Goal: Task Accomplishment & Management: Manage account settings

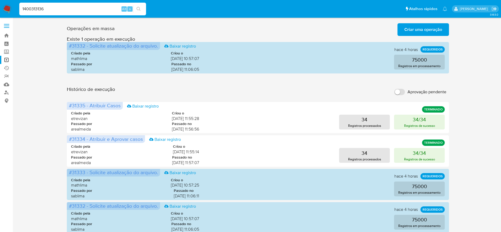
scroll to position [158, 0]
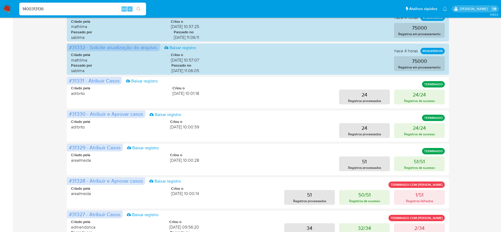
type input "1400313136"
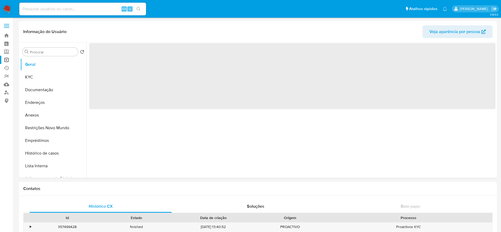
select select "10"
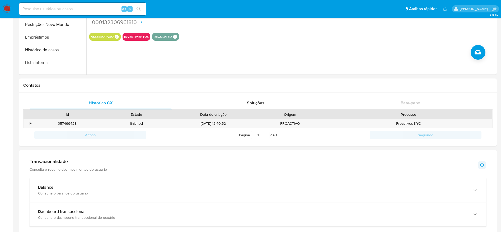
scroll to position [158, 0]
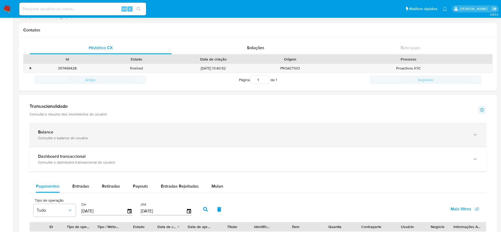
click at [350, 123] on div "Balance Consulte o balance do usuário" at bounding box center [258, 135] width 457 height 24
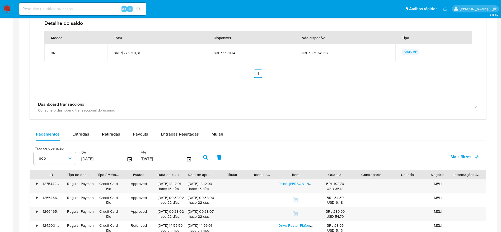
scroll to position [396, 0]
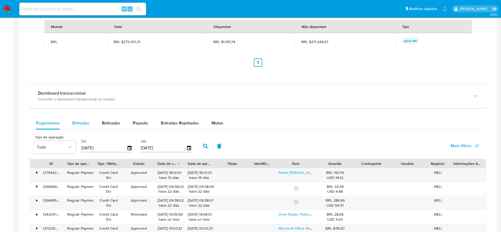
click at [91, 128] on button "Entradas" at bounding box center [81, 123] width 30 height 13
select select "10"
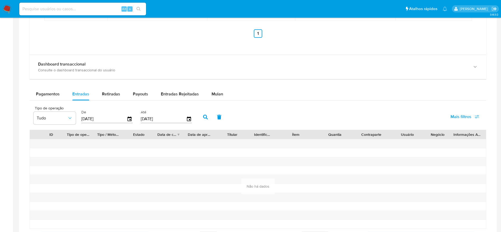
scroll to position [436, 0]
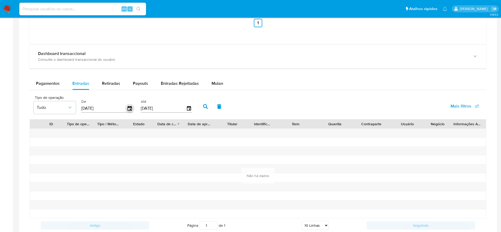
click at [125, 108] on icon "button" at bounding box center [129, 108] width 9 height 9
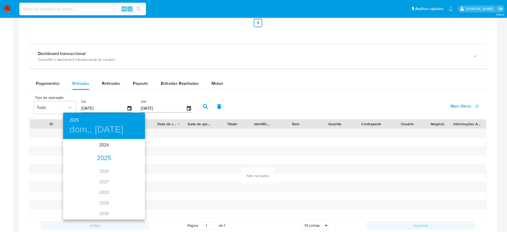
click at [108, 159] on div "2025" at bounding box center [104, 158] width 82 height 11
click at [73, 153] on div "ene." at bounding box center [76, 150] width 27 height 20
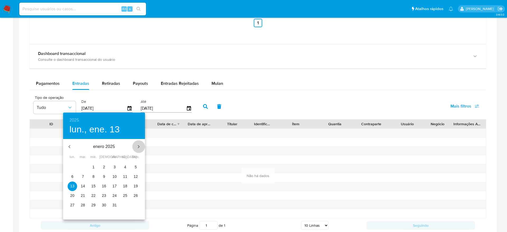
click at [137, 147] on icon "button" at bounding box center [138, 146] width 6 height 6
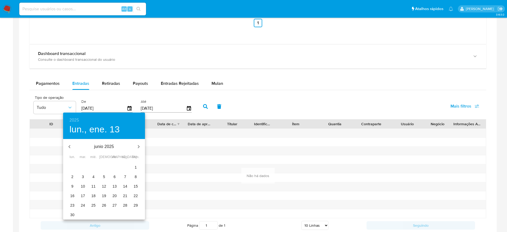
click at [137, 147] on icon "button" at bounding box center [138, 146] width 6 height 6
click at [85, 207] on span "30" at bounding box center [83, 204] width 10 height 5
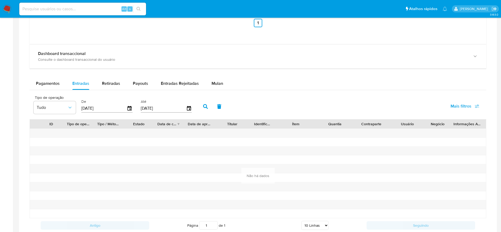
click at [204, 104] on button "button" at bounding box center [206, 106] width 14 height 13
click at [127, 107] on icon "button" at bounding box center [129, 108] width 9 height 9
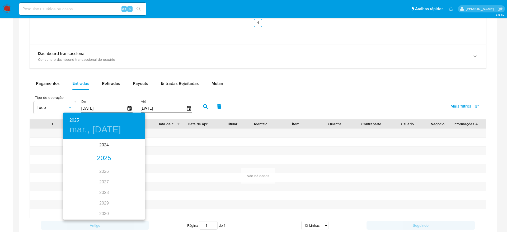
click at [99, 158] on div "2025" at bounding box center [104, 158] width 82 height 11
click at [79, 151] on div "ene." at bounding box center [76, 150] width 27 height 20
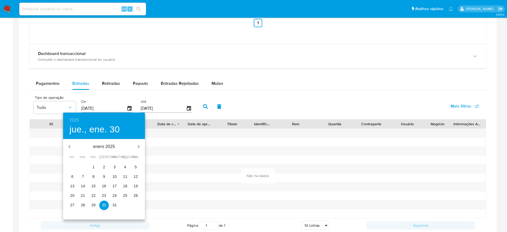
click at [92, 169] on p "1" at bounding box center [93, 166] width 2 height 5
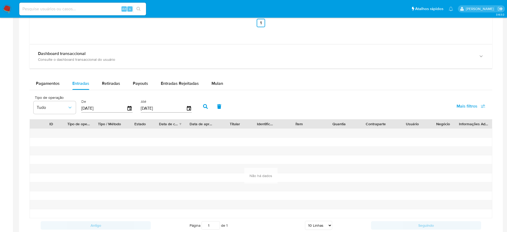
type input "01/01/2025"
click at [207, 103] on button "button" at bounding box center [206, 106] width 14 height 13
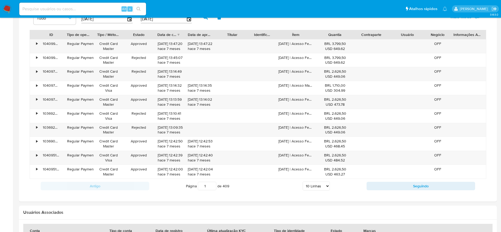
scroll to position [515, 0]
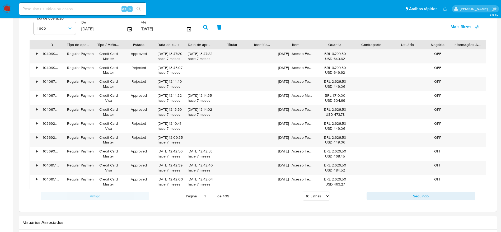
drag, startPoint x: 209, startPoint y: 197, endPoint x: 200, endPoint y: 196, distance: 9.0
click at [200, 196] on input "1" at bounding box center [207, 196] width 18 height 8
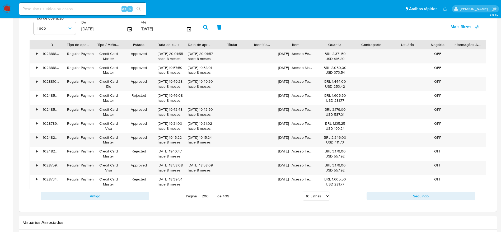
drag, startPoint x: 208, startPoint y: 195, endPoint x: 196, endPoint y: 196, distance: 11.4
click at [196, 196] on span "Página 200 de 409" at bounding box center [207, 196] width 43 height 8
type input "1"
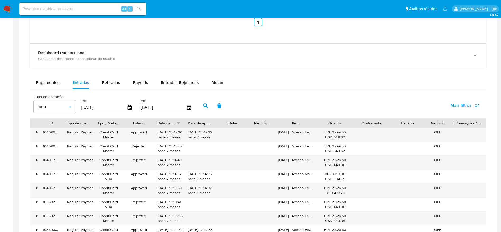
scroll to position [436, 0]
click at [76, 10] on input at bounding box center [82, 9] width 127 height 7
paste input "UZWfgefAhMg6oqQB8O2K2vqO"
type input "UZWfgefAhMg6oqQB8O2K2vqO"
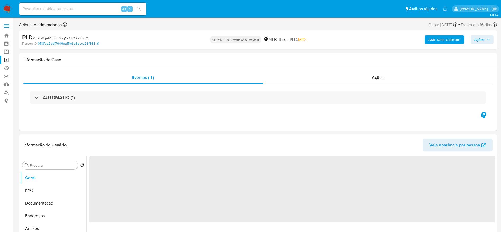
select select "10"
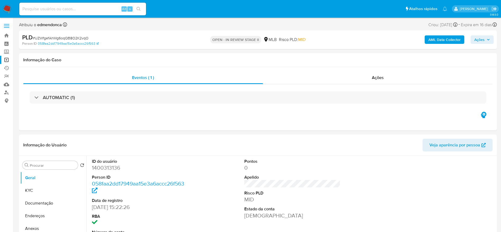
click at [485, 40] on span "Ações" at bounding box center [482, 39] width 16 height 7
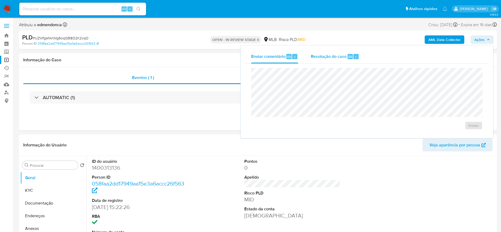
click at [317, 61] on div "Resolução do caso Alt r" at bounding box center [335, 57] width 48 height 14
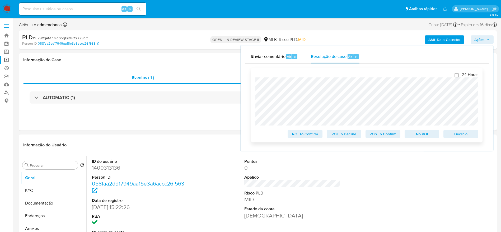
click at [455, 134] on span "Declínio" at bounding box center [460, 133] width 27 height 7
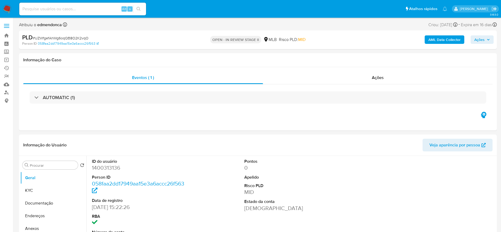
select select "10"
click at [489, 37] on span "Ações" at bounding box center [482, 39] width 16 height 7
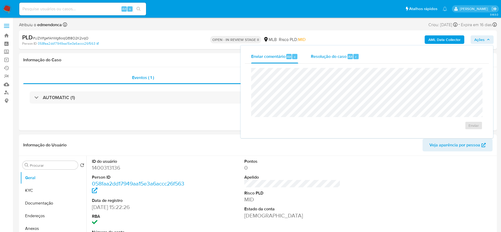
click at [321, 55] on span "Resolução do caso" at bounding box center [329, 56] width 36 height 6
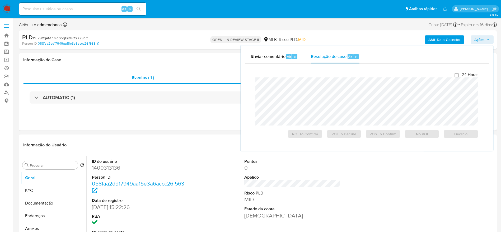
click at [478, 36] on span "Ações" at bounding box center [479, 39] width 10 height 8
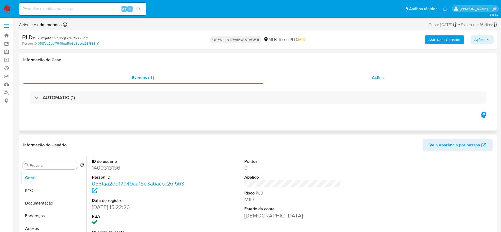
click at [379, 81] on div "Ações" at bounding box center [378, 77] width 230 height 13
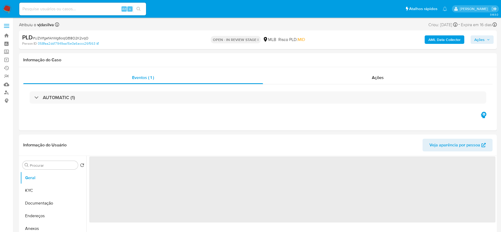
select select "10"
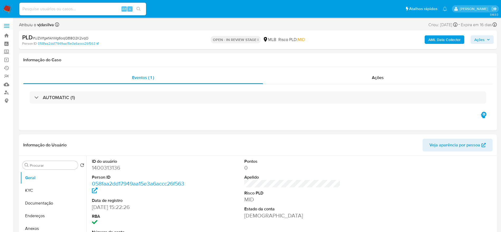
click at [87, 7] on input at bounding box center [82, 9] width 127 height 7
paste input "wTnGUXRIdQo0oh4xQa7fNVAo"
type input "wTnGUXRIdQo0oh4xQa7fNVAo"
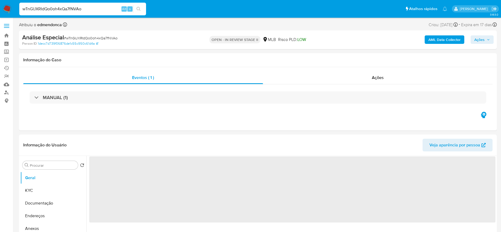
select select "10"
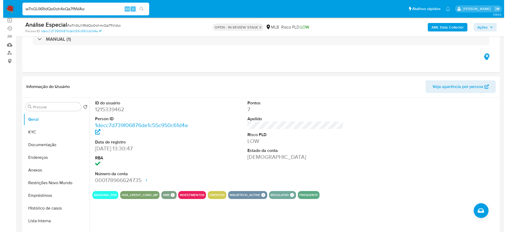
scroll to position [79, 0]
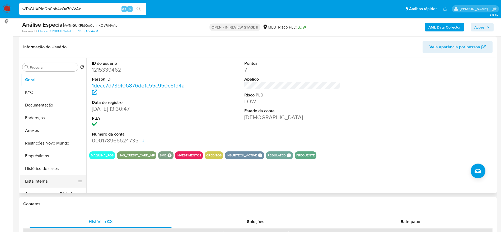
click at [52, 180] on button "Lista Interna" at bounding box center [51, 181] width 62 height 13
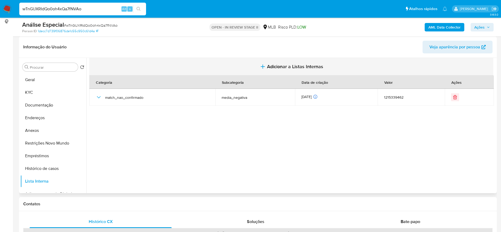
click at [285, 67] on span "Adicionar a Listas Internas" at bounding box center [295, 67] width 56 height 6
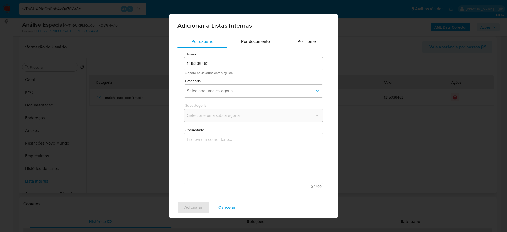
click at [249, 44] on span "Por documento" at bounding box center [255, 41] width 29 height 6
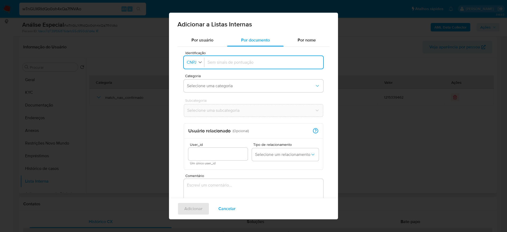
click at [192, 62] on span "CNPJ" at bounding box center [191, 62] width 11 height 5
click at [198, 86] on li "CPF" at bounding box center [194, 85] width 22 height 13
click at [232, 60] on input "Identificação" at bounding box center [262, 62] width 115 height 6
type input "01945852550"
click at [208, 85] on span "Selecione uma categoria" at bounding box center [251, 85] width 128 height 5
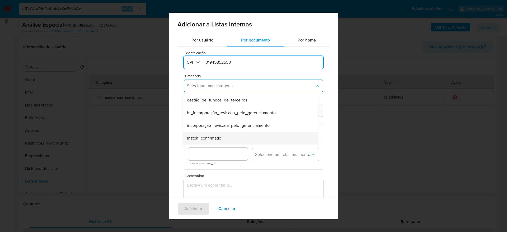
click at [232, 135] on div "match_confirmado" at bounding box center [249, 138] width 124 height 13
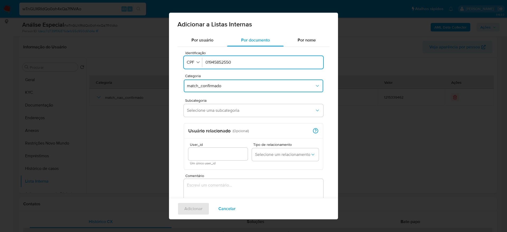
scroll to position [35, 0]
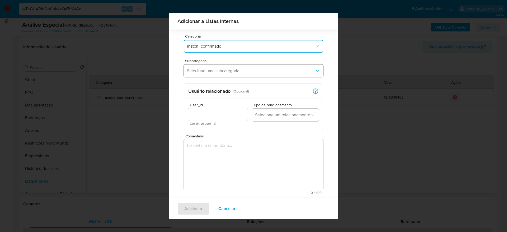
click at [246, 67] on button "Selecione uma subcategoria" at bounding box center [253, 70] width 139 height 13
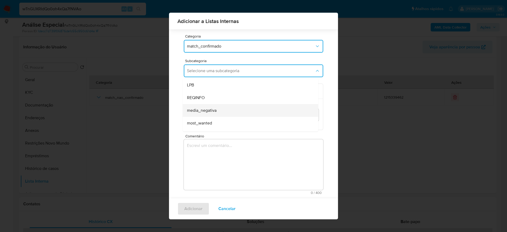
click at [264, 107] on div "media_negativa" at bounding box center [249, 110] width 124 height 13
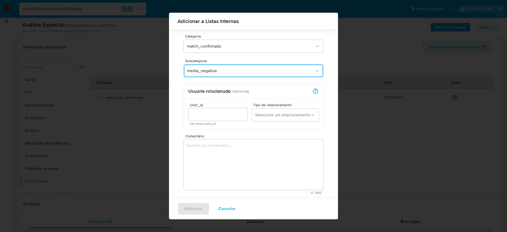
click at [248, 158] on textarea "Comentário" at bounding box center [253, 164] width 139 height 51
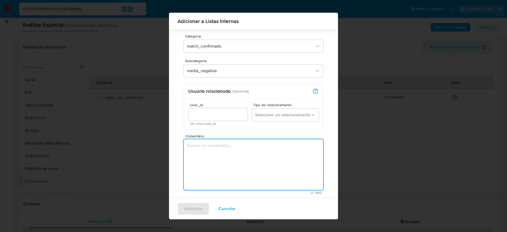
paste textarea "https://atilalemos.com.br/2022/09/22/mpf-denuncia-54-pessoas-por-posse-de-14-to…"
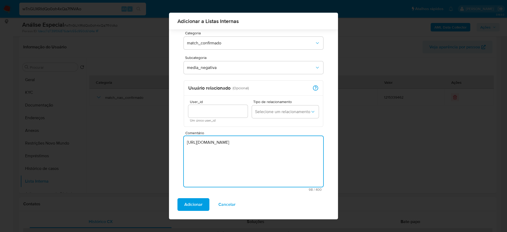
scroll to position [40, 0]
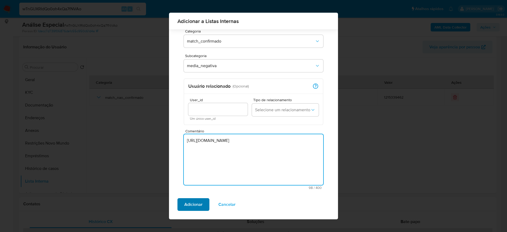
type textarea "https://atilalemos.com.br/2022/09/22/mpf-denuncia-54-pessoas-por-posse-de-14-to…"
click at [192, 200] on span "Adicionar" at bounding box center [193, 205] width 18 height 12
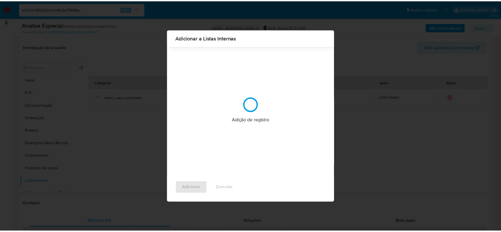
scroll to position [0, 0]
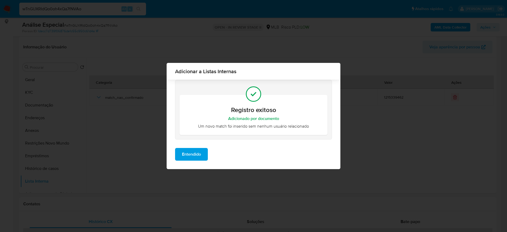
click at [196, 150] on span "Entendido" at bounding box center [191, 154] width 19 height 12
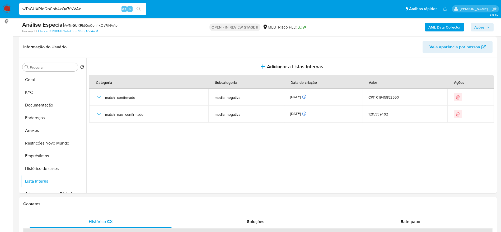
click at [101, 10] on input "wTnGUXRIdQo0oh4xQa7fNVAo" at bounding box center [82, 9] width 127 height 7
paste input "K6qP3NcLIzau79pMJflrHRlq"
type input "K6qP3NcLIzau79pMJflrHRlq"
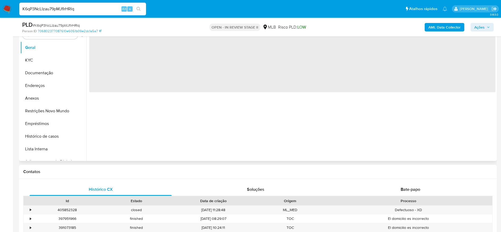
select select "10"
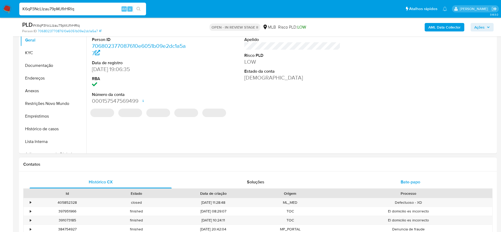
click at [408, 183] on span "Bate-papo" at bounding box center [411, 182] width 20 height 6
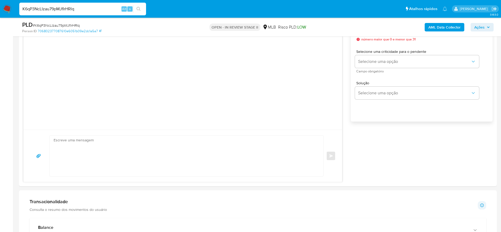
scroll to position [79, 0]
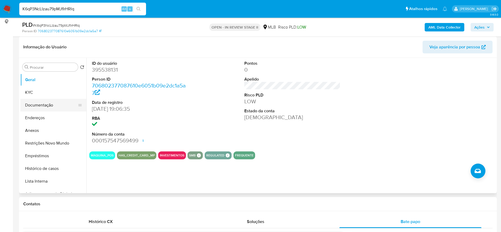
click at [34, 104] on button "Documentação" at bounding box center [51, 105] width 62 height 13
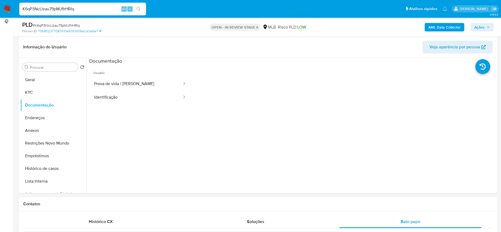
click at [77, 8] on input "K6qP3NcLIzau79pMJflrHRlq" at bounding box center [82, 9] width 127 height 7
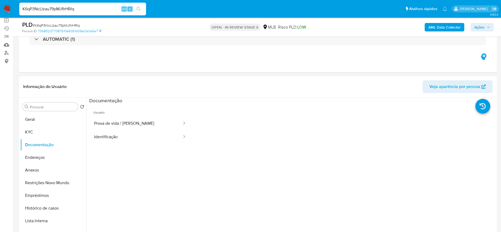
scroll to position [0, 0]
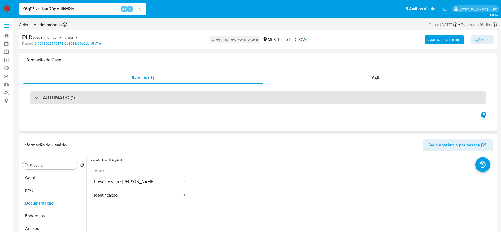
click at [59, 95] on h3 "AUTOMATIC (1)" at bounding box center [59, 98] width 32 height 6
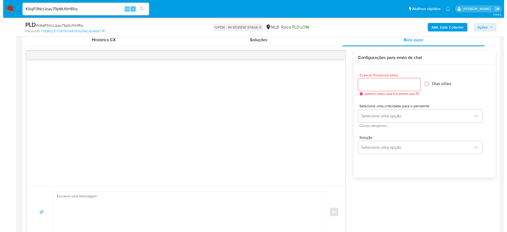
scroll to position [436, 0]
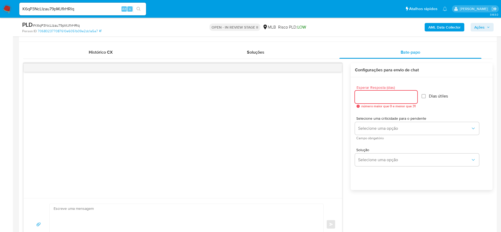
click at [384, 98] on input "Esperar Resposta (dias)" at bounding box center [386, 96] width 62 height 7
type input "3"
click at [424, 95] on input "Dias útiles" at bounding box center [422, 96] width 4 height 4
checkbox input "true"
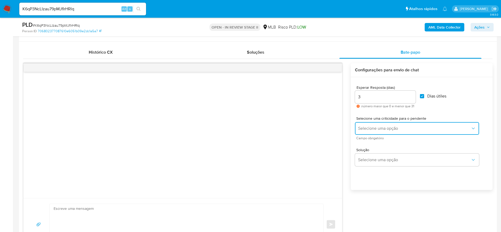
click at [383, 126] on span "Selecione uma opção" at bounding box center [414, 128] width 112 height 5
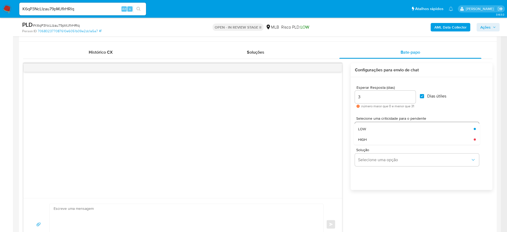
click at [395, 131] on div "LOW" at bounding box center [414, 129] width 112 height 11
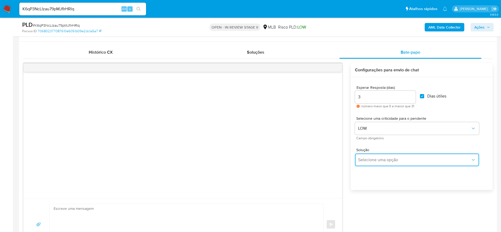
click at [398, 161] on span "Selecione uma opção" at bounding box center [414, 159] width 112 height 5
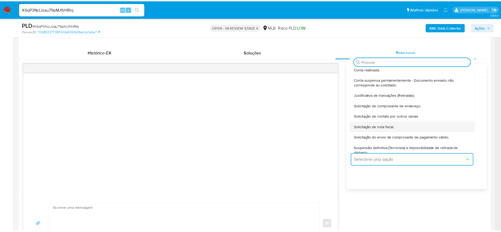
scroll to position [40, 0]
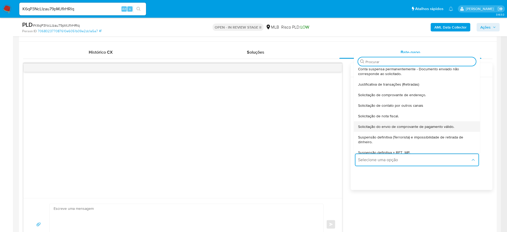
click at [457, 128] on div "Solicitação do envio de comprovante de pagamento válido." at bounding box center [415, 126] width 115 height 11
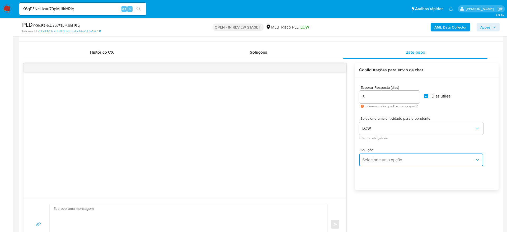
type textarea "Olá,Suspendemos a sua conta para uma verificação adicional de segurança.Por fav…"
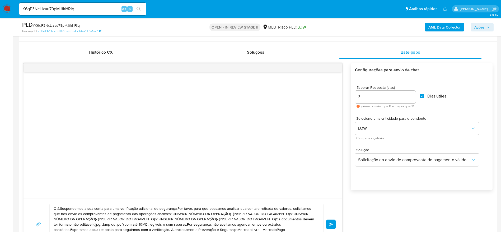
click at [472, 81] on div "Esperar Resposta (dias) 3 número maior que 0 e menor que 31 Dias útiles" at bounding box center [421, 96] width 133 height 31
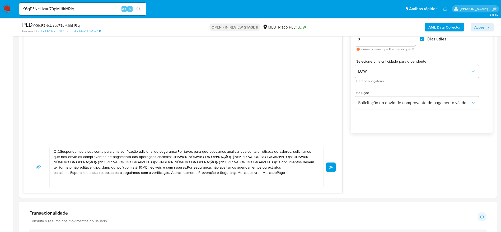
scroll to position [554, 0]
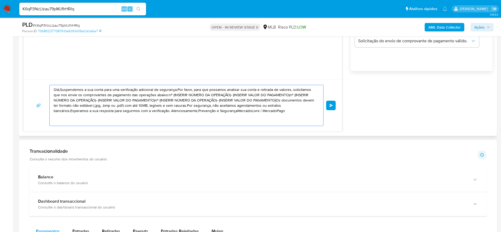
drag, startPoint x: 242, startPoint y: 113, endPoint x: 41, endPoint y: 40, distance: 214.0
click at [41, 40] on div "Olá,Suspendemos a sua conta para uma verificação adicional de segurança.Por fav…" at bounding box center [182, 37] width 319 height 187
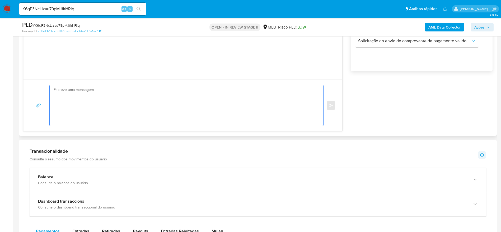
paste textarea "K6qP3NcLIzau79pMJflrHRlq"
type textarea "K6qP3NcLIzau79pMJflrHRlq"
paste textarea "K6qP3NcLIzau79pMJflrHRlq"
type textarea "K6qP3NcLIzau79pMJflrHRlq"
paste textarea "Olá! Estamos realizando uma verificação adicional de segurança em contas de usu…"
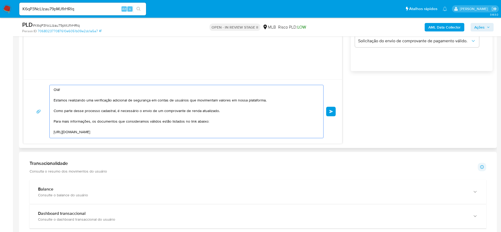
scroll to position [70, 0]
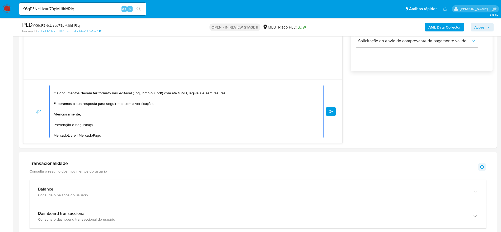
type textarea "Olá! Estamos realizando uma verificação adicional de segurança em contas de usu…"
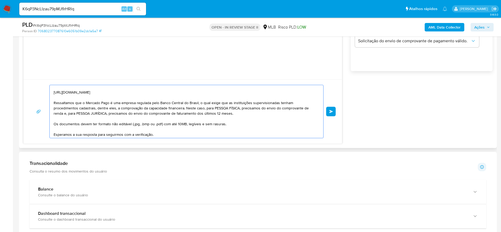
scroll to position [72, 0]
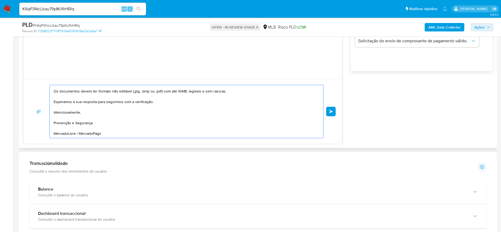
click at [330, 109] on button "common.send" at bounding box center [331, 112] width 10 height 10
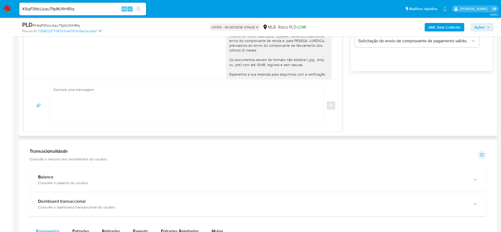
scroll to position [48, 0]
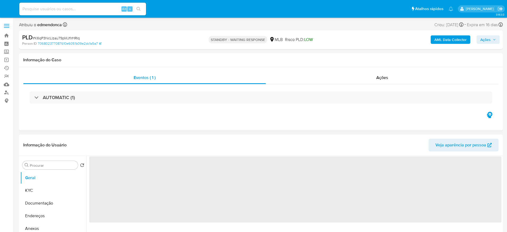
select select "10"
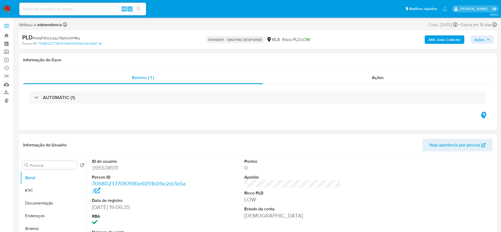
click at [63, 10] on input at bounding box center [82, 9] width 127 height 7
paste input "erKn8zyhtXkfeFP3FrIKT5ff"
type input "erKn8zyhtXkfeFP3FrIKT5ff"
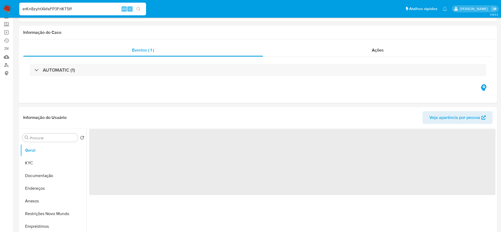
scroll to position [40, 0]
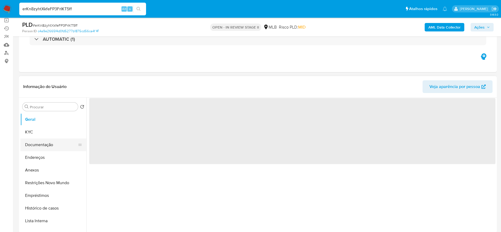
click at [31, 142] on button "Documentação" at bounding box center [51, 144] width 62 height 13
select select "10"
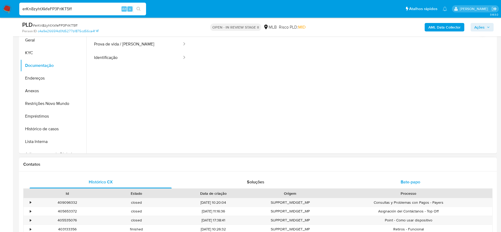
click at [369, 178] on div "Bate-papo" at bounding box center [410, 182] width 142 height 13
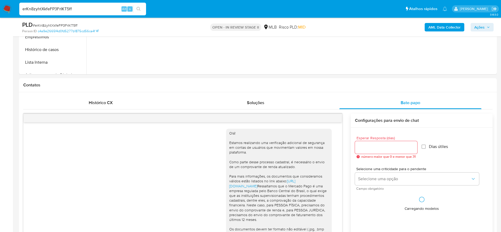
scroll to position [48, 0]
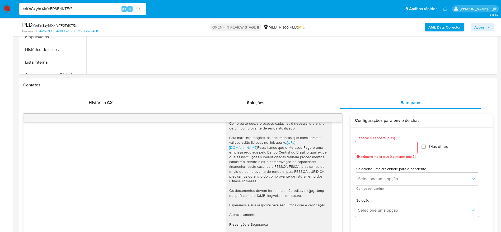
click at [82, 13] on div "erKn8zyhtXkfeFP3FrIKT5ff Alt s" at bounding box center [82, 9] width 127 height 13
click at [78, 10] on input "erKn8zyhtXkfeFP3FrIKT5ff" at bounding box center [82, 9] width 127 height 7
paste input "n5EBRXsy4Au0LgmImz5VGZiv"
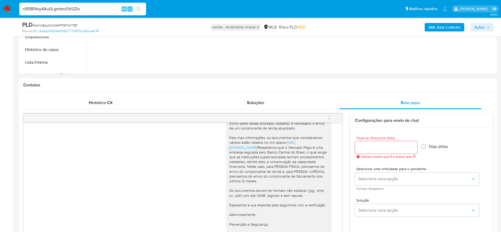
type input "n5EBRXsy4Au0LgmImz5VGZiv"
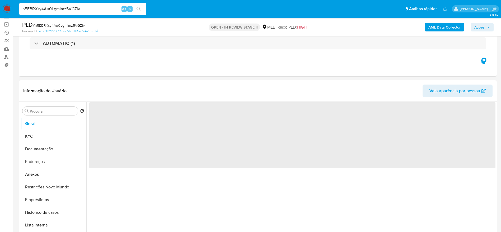
scroll to position [79, 0]
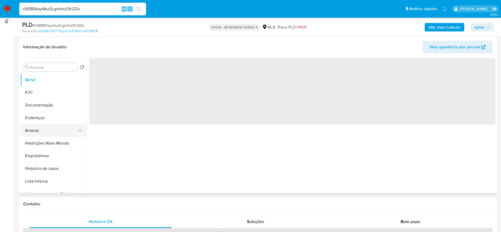
select select "10"
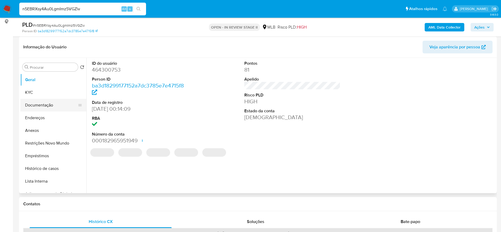
click at [40, 102] on button "Documentação" at bounding box center [51, 105] width 62 height 13
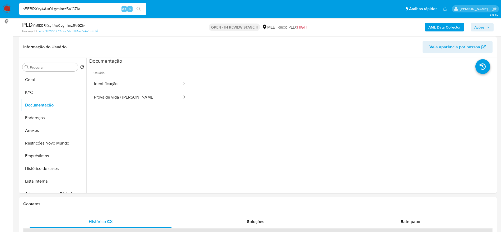
scroll to position [119, 0]
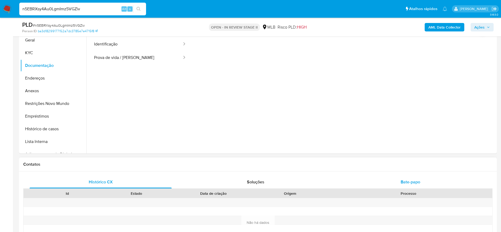
click at [358, 178] on div "Bate-papo" at bounding box center [410, 182] width 142 height 13
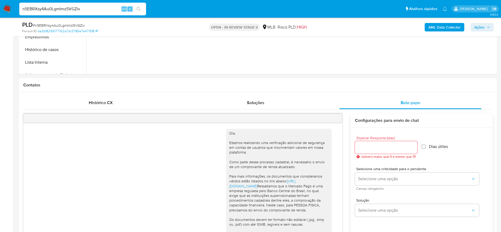
scroll to position [43, 0]
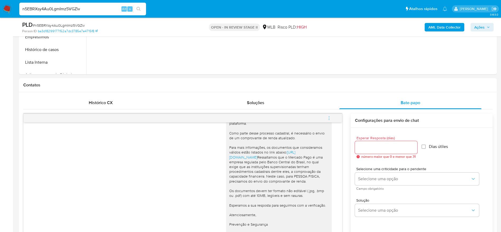
click at [113, 9] on input "n5EBRXsy4Au0LgmImz5VGZiv" at bounding box center [82, 9] width 127 height 7
paste input "yT2lHXevwxs8uVZFQn2QfrkT"
type input "yT2lHXevwxs8uVZFQn2QfrkT"
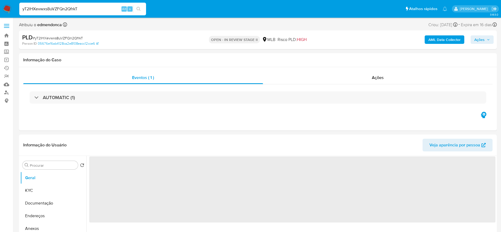
select select "10"
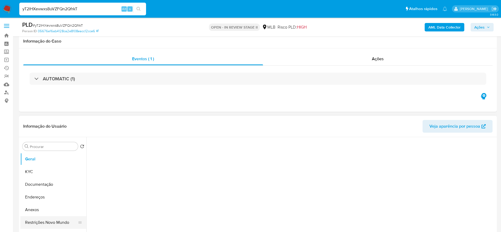
scroll to position [79, 0]
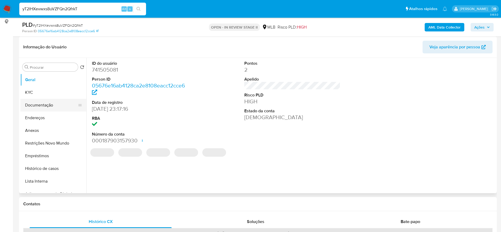
click at [47, 106] on button "Documentação" at bounding box center [51, 105] width 62 height 13
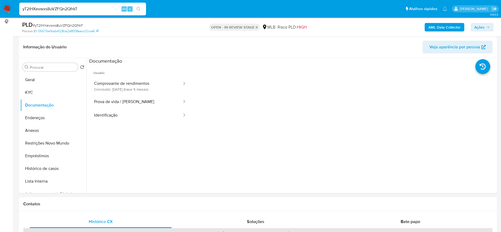
click at [84, 5] on div "yT2lHXevwxs8uVZFQn2QfrkT Alt s" at bounding box center [82, 9] width 127 height 13
click at [84, 8] on input "yT2lHXevwxs8uVZFQn2QfrkT" at bounding box center [82, 9] width 127 height 7
paste input "UFmvteEbDRQkzoxlVgeATsMk"
type input "UFmvteEbDRQkzoxlVgeATsMk"
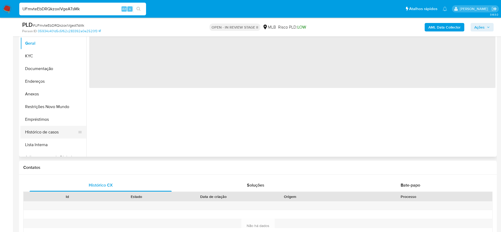
scroll to position [119, 0]
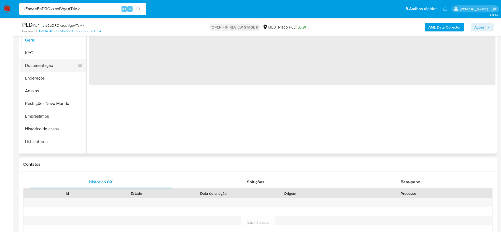
select select "10"
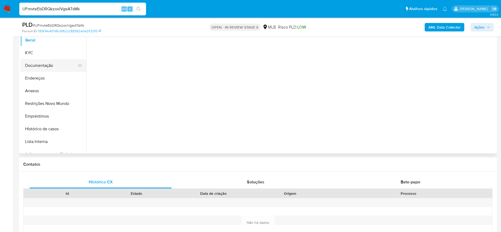
click at [39, 67] on button "Documentação" at bounding box center [51, 65] width 62 height 13
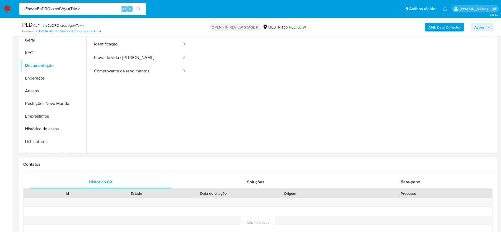
click at [75, 8] on input "UFmvteEbDRQkzoxlVgeATsMk" at bounding box center [82, 9] width 127 height 7
paste input "Sd85XlUkMPmjcxrdQmrRHDh8"
type input "Sd85XlUkMPmjcxrdQmrRHDh8"
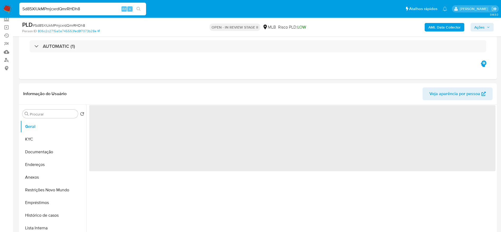
scroll to position [40, 0]
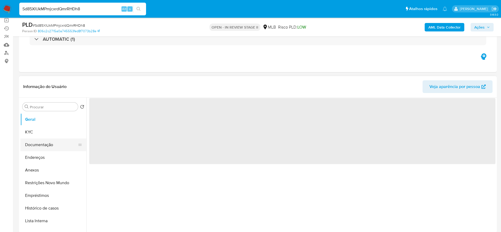
select select "10"
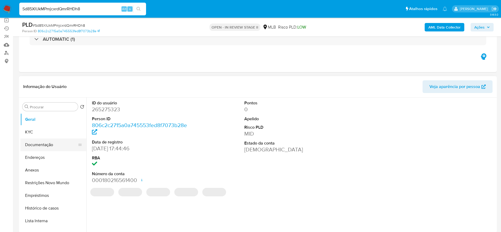
click at [30, 146] on button "Documentação" at bounding box center [51, 144] width 62 height 13
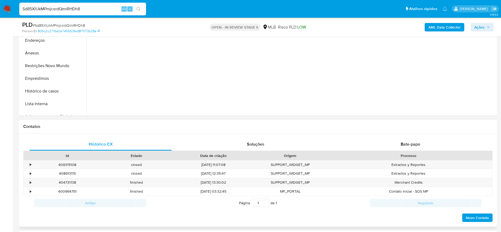
scroll to position [158, 0]
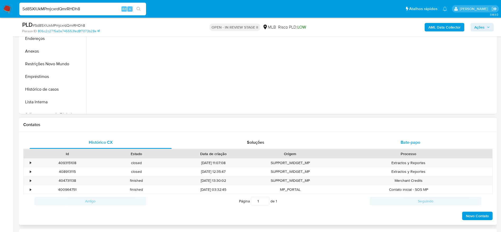
click at [404, 136] on div "Bate-papo" at bounding box center [410, 142] width 142 height 13
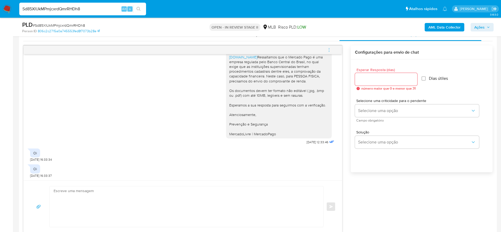
scroll to position [277, 0]
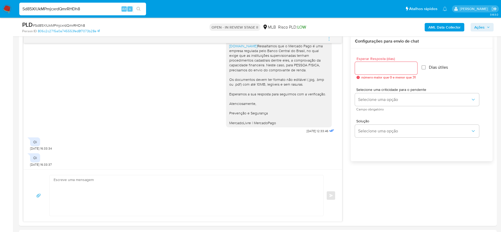
click at [71, 9] on input "Sd85XlUkMPmjcxrdQmrRHDh8" at bounding box center [82, 9] width 127 height 7
paste input "L80vN2QUxeDBoMLDPa67tvAS"
type input "L80vN2QUxeDBoMLDPa67tvAS"
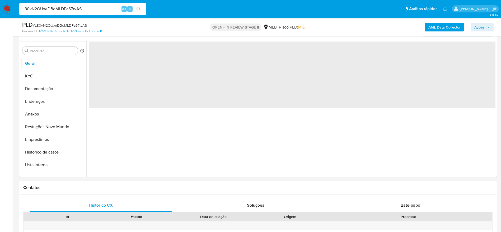
scroll to position [119, 0]
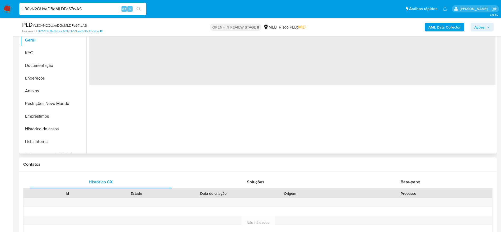
select select "10"
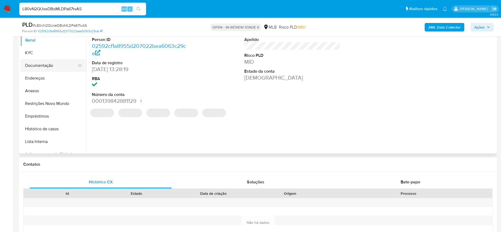
click at [36, 64] on button "Documentação" at bounding box center [51, 65] width 62 height 13
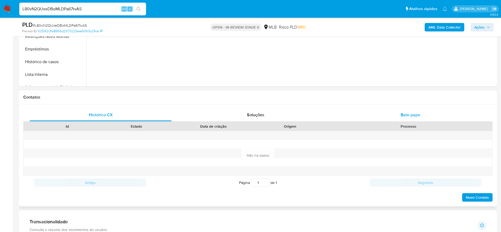
scroll to position [198, 0]
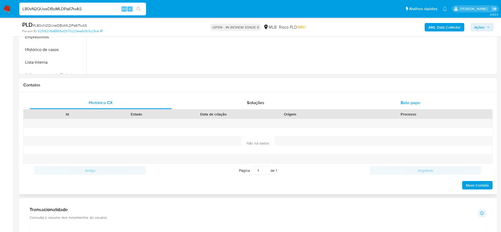
click at [427, 101] on div "Bate-papo" at bounding box center [410, 102] width 142 height 13
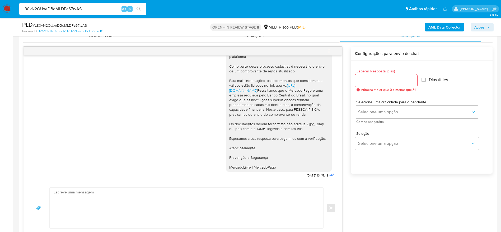
scroll to position [277, 0]
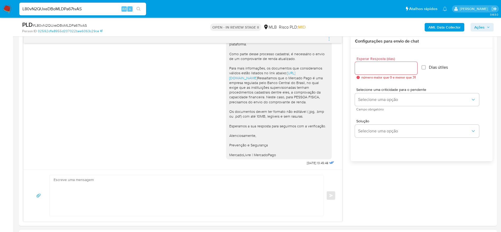
click at [83, 7] on input "L80vN2QUxeDBoMLDPa67tvAS" at bounding box center [82, 9] width 127 height 7
paste input "atPNhEuwGzZVZw9qK0RgDOS1"
type input "atPNhEuwGzZVZw9qK0RgDOS1"
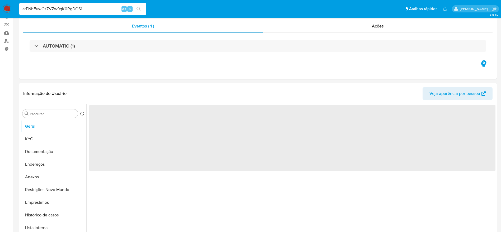
select select "10"
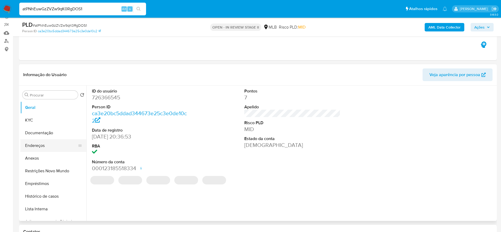
scroll to position [79, 0]
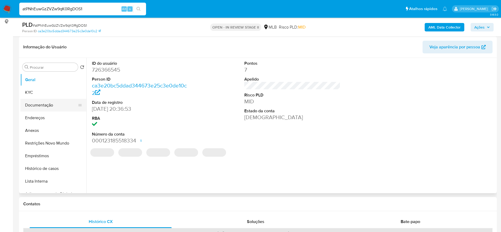
click at [41, 109] on button "Documentação" at bounding box center [51, 105] width 62 height 13
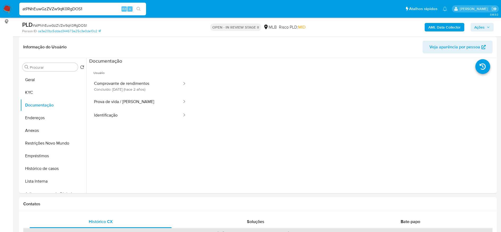
click at [87, 8] on input "atPNhEuwGzZVZw9qK0RgDOS1" at bounding box center [82, 9] width 127 height 7
paste input "WRkry3ICvjNNr09pV0gPWkI0"
type input "WRkry3ICvjNNr09pV0gPWkI0"
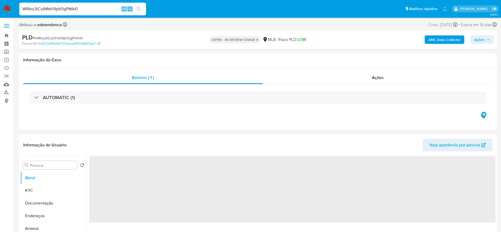
select select "10"
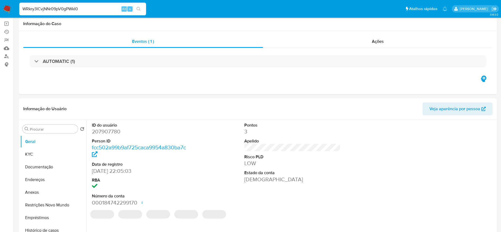
scroll to position [79, 0]
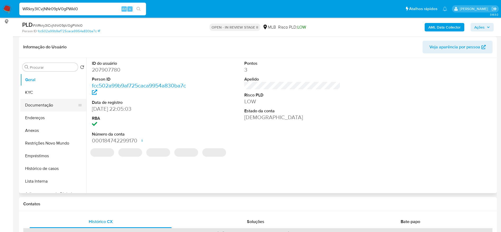
click at [34, 106] on button "Documentação" at bounding box center [51, 105] width 62 height 13
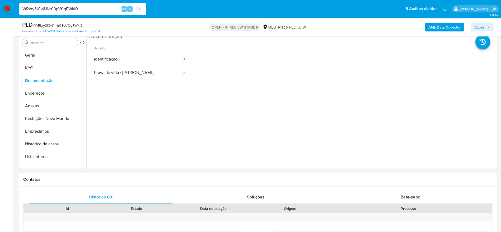
scroll to position [238, 0]
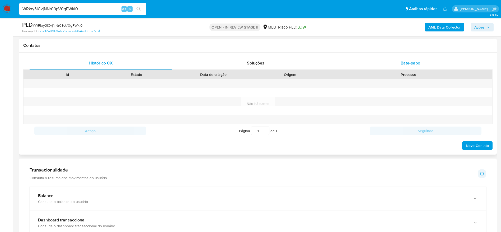
click at [368, 61] on div "Bate-papo" at bounding box center [410, 63] width 142 height 13
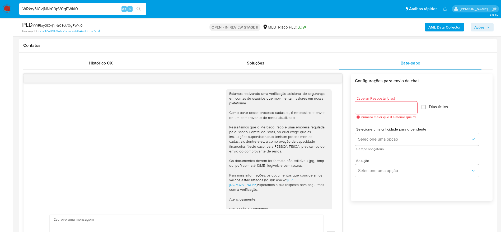
scroll to position [96, 0]
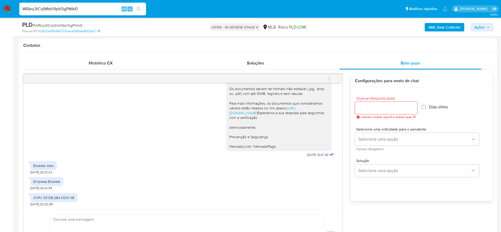
click at [52, 10] on input "WRkry3ICvjNNr09pV0gPWkI0" at bounding box center [82, 9] width 127 height 7
paste input "VeHqY8KKUgwb5ZXUNxYGfxJ1"
type input "VeHqY8KKUgwb5ZXUNxYGfxJ1"
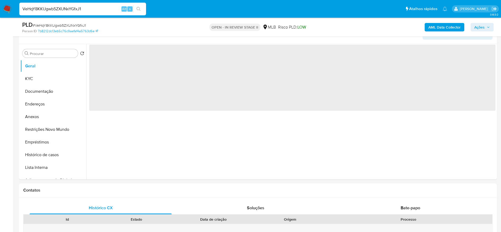
scroll to position [119, 0]
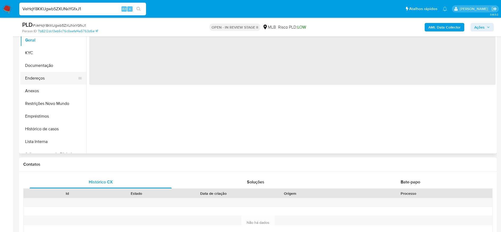
select select "10"
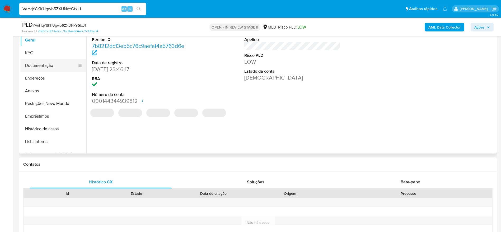
drag, startPoint x: 53, startPoint y: 67, endPoint x: 45, endPoint y: 65, distance: 7.7
click at [53, 67] on button "Documentação" at bounding box center [51, 65] width 62 height 13
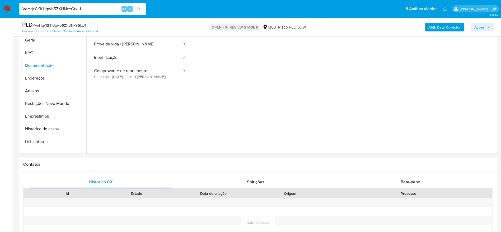
click at [44, 9] on input "VeHqY8KKUgwb5ZXUNxYGfxJ1" at bounding box center [82, 9] width 127 height 7
paste input "7zo7bxwa7WDHwmCkuCERDpCt"
type input "7zo7bxwa7WDHwmCkuCERDpCt"
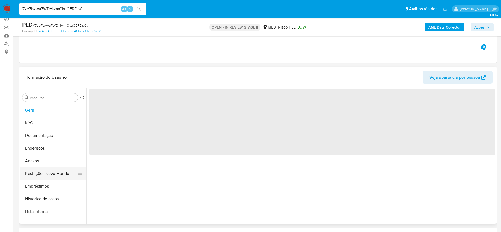
scroll to position [79, 0]
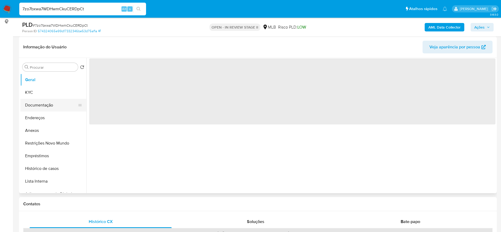
select select "10"
click at [53, 101] on button "Documentação" at bounding box center [51, 105] width 62 height 13
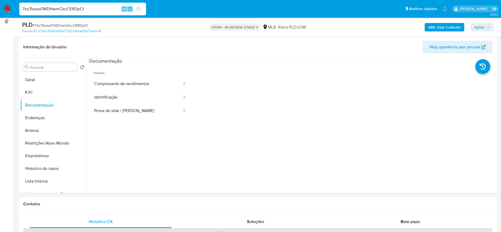
click at [76, 7] on input "7zo7bxwa7WDHwmCkuCERDpCt" at bounding box center [82, 9] width 127 height 7
paste input "ZOwKnWnNpXNvPxgxRgfzcuFW"
type input "ZOwKnWnNpXNvPxgxRgfzcuFW"
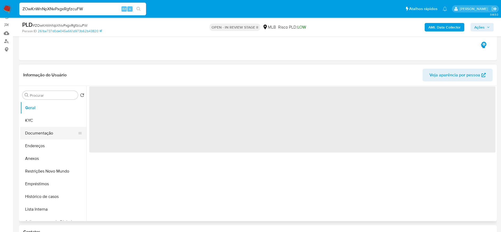
scroll to position [79, 0]
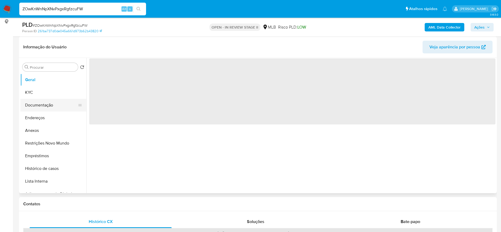
select select "10"
click at [36, 110] on button "Documentação" at bounding box center [51, 105] width 62 height 13
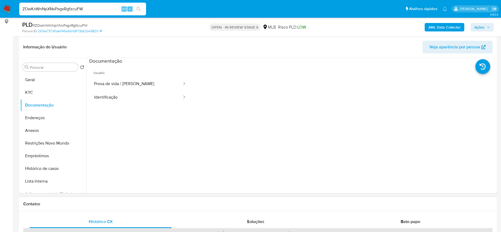
scroll to position [198, 0]
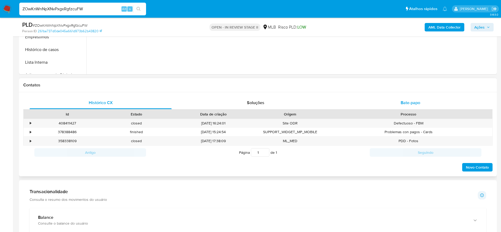
click at [374, 101] on div "Bate-papo" at bounding box center [410, 102] width 142 height 13
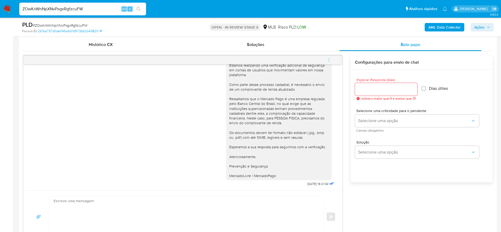
scroll to position [317, 0]
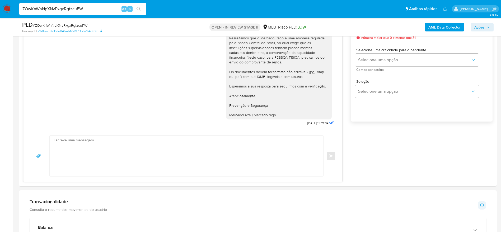
click at [64, 9] on input "ZOwKnWnNpXNvPxgxRgfzcuFW" at bounding box center [82, 9] width 127 height 7
paste input "YlIk9YplJ96xgpJ0uWg8YnAp"
type input "YlIk9YplJ96xgpJ0uWg8YnAp"
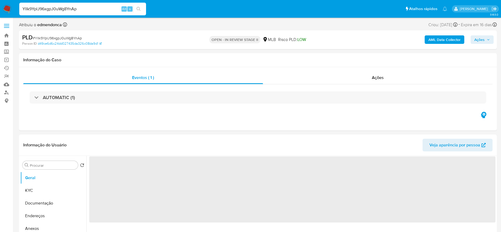
select select "10"
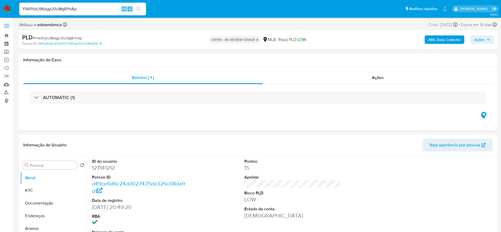
scroll to position [79, 0]
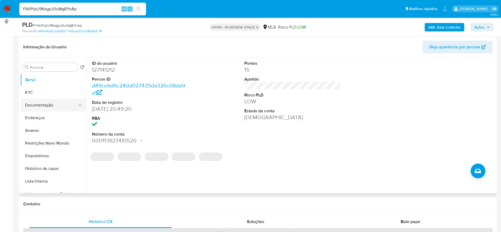
click at [52, 102] on button "Documentação" at bounding box center [51, 105] width 62 height 13
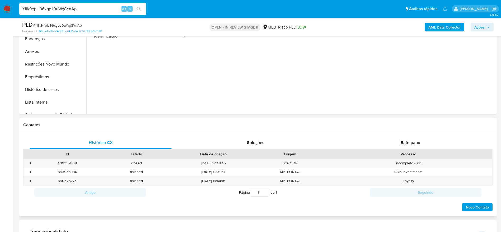
scroll to position [158, 0]
click at [419, 135] on div "Histórico CX Soluções Bate-papo Id Estado Data de criação Origem Processo • 409…" at bounding box center [258, 174] width 478 height 84
click at [417, 140] on span "Bate-papo" at bounding box center [411, 142] width 20 height 6
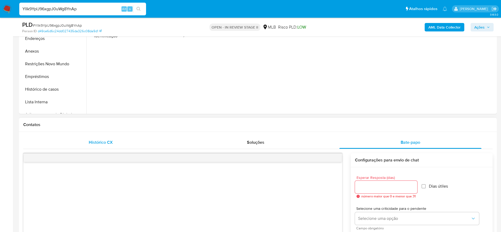
click at [77, 138] on div "Histórico CX" at bounding box center [101, 142] width 142 height 13
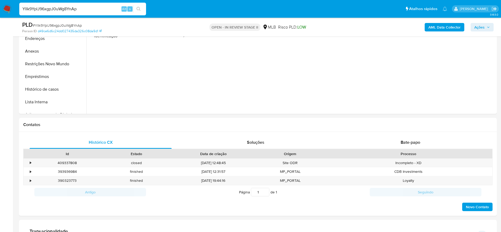
click at [102, 8] on input "YlIk9YplJ96xgpJ0uWg8YnAp" at bounding box center [82, 9] width 127 height 7
paste input "6KB6rC3EV0pBWrvApi6yGcmZ"
type input "6KB6rC3EV0pBWrvApi6yGcmZ"
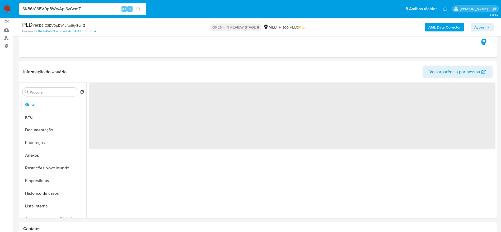
scroll to position [79, 0]
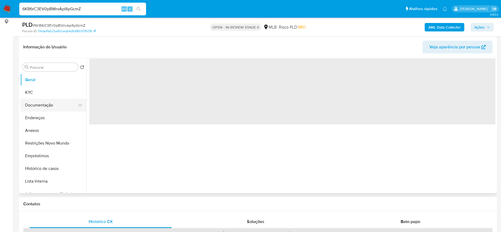
click at [41, 107] on button "Documentação" at bounding box center [51, 105] width 62 height 13
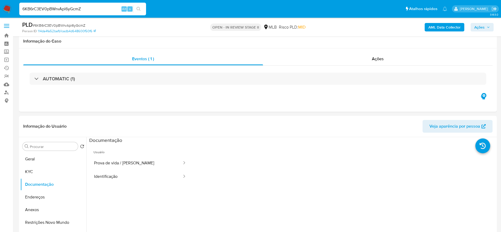
select select "10"
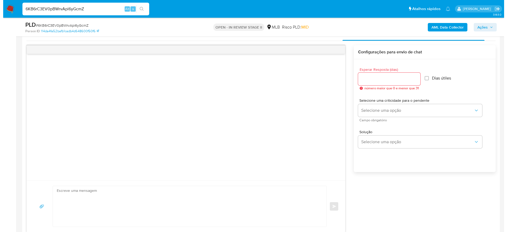
scroll to position [238, 0]
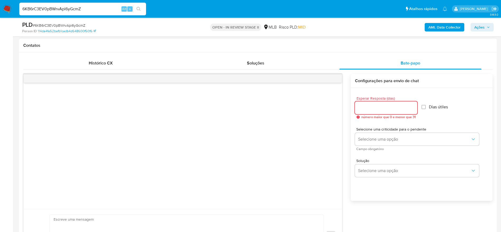
click at [378, 105] on input "Esperar Resposta (dias)" at bounding box center [386, 107] width 62 height 7
type input "3"
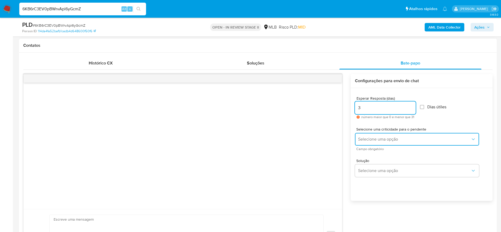
click at [376, 141] on span "Selecione uma opção" at bounding box center [414, 139] width 112 height 5
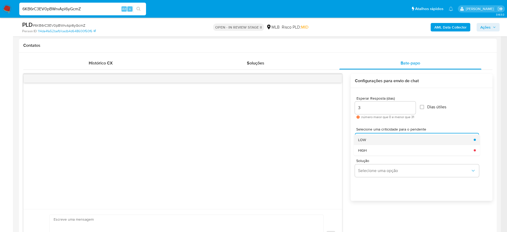
click at [377, 142] on div "LOW" at bounding box center [414, 139] width 112 height 11
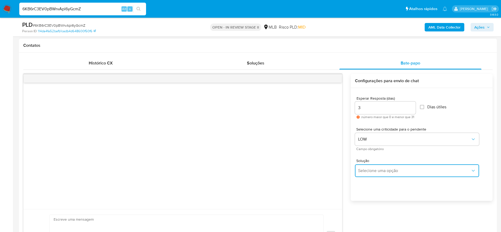
click at [387, 169] on span "Selecione uma opção" at bounding box center [414, 170] width 112 height 5
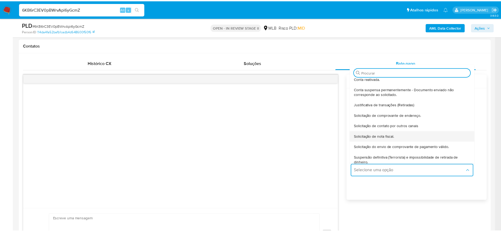
scroll to position [40, 0]
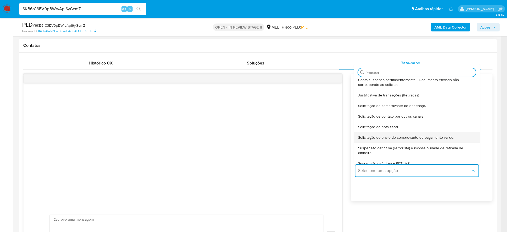
click at [459, 140] on div "Solicitação do envio de comprovante de pagamento válido." at bounding box center [415, 137] width 115 height 11
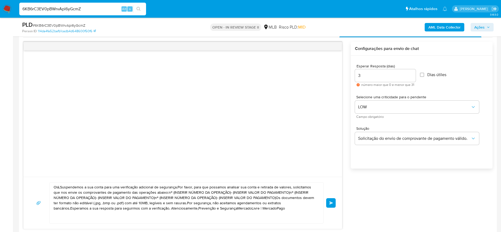
scroll to position [277, 0]
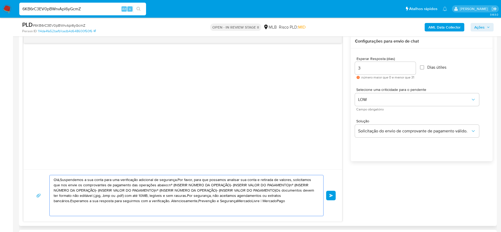
drag, startPoint x: 250, startPoint y: 201, endPoint x: 34, endPoint y: 161, distance: 219.6
click at [34, 162] on div "Olá,Suspendemos a sua conta para uma verificação adicional de segurança.Por fav…" at bounding box center [182, 127] width 319 height 187
type textarea "Olá,Suspendemos a sua conta para uma verificação adicional de segurança.Por fav…"
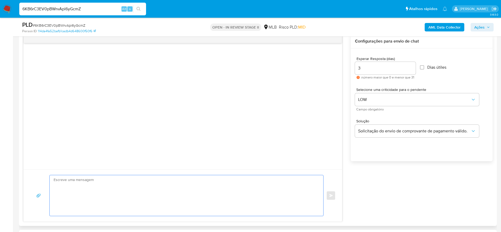
paste textarea "Olá! Estamos realizando uma verificação adicional de segurança em contas de usu…"
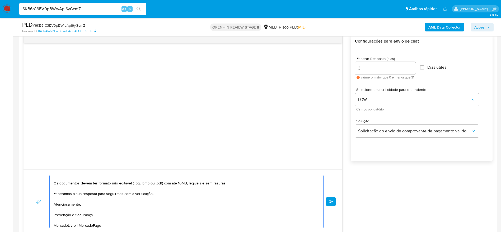
scroll to position [0, 0]
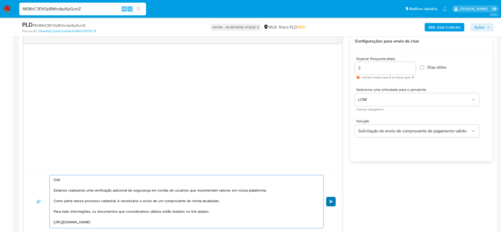
type textarea "Olá! Estamos realizando uma verificação adicional de segurança em contas de usu…"
click at [334, 199] on button "common.send" at bounding box center [331, 202] width 10 height 10
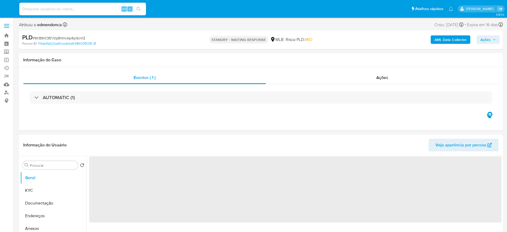
select select "10"
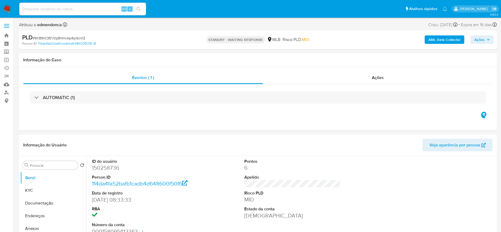
click at [48, 10] on input at bounding box center [82, 9] width 127 height 7
paste input "A2yO5PkK4HrIJVpQxpRcJuDr"
type input "A2yO5PkK4HrIJVpQxpRcJuDr"
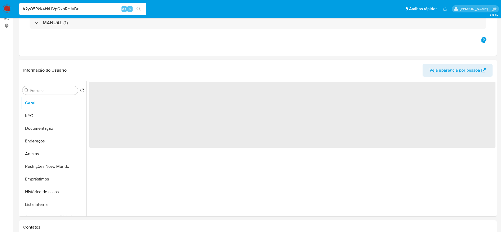
select select "10"
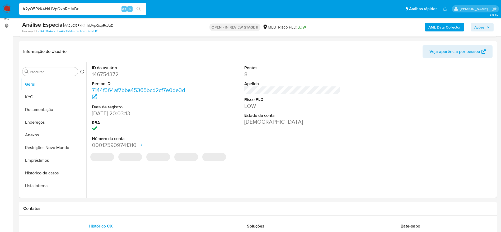
scroll to position [79, 0]
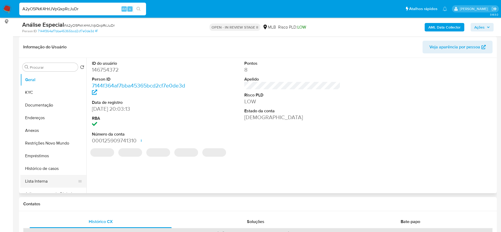
click at [40, 182] on button "Lista Interna" at bounding box center [51, 181] width 62 height 13
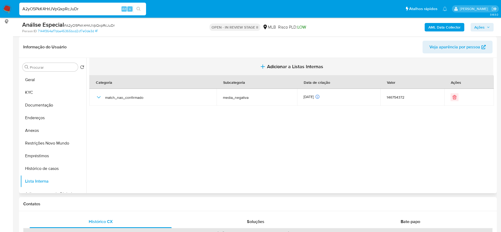
click at [303, 62] on button "Adicionar a Listas Internas" at bounding box center [291, 67] width 404 height 18
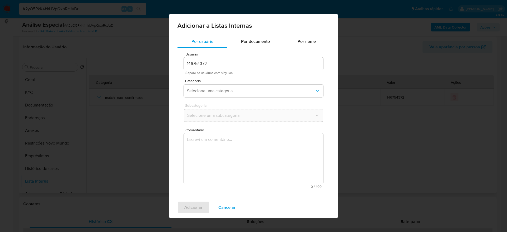
click at [269, 34] on div "Adicionar a Listas Internas" at bounding box center [253, 24] width 169 height 21
click at [255, 37] on div "Por documento" at bounding box center [255, 41] width 57 height 13
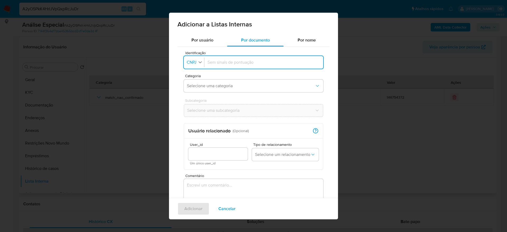
click at [193, 63] on span "CNPJ" at bounding box center [191, 62] width 11 height 5
click at [195, 85] on span "CPF" at bounding box center [191, 85] width 8 height 5
click at [228, 64] on input "Identificação" at bounding box center [262, 62] width 115 height 6
type input "00984411917"
click at [216, 89] on button "Selecione uma categoria" at bounding box center [253, 85] width 139 height 13
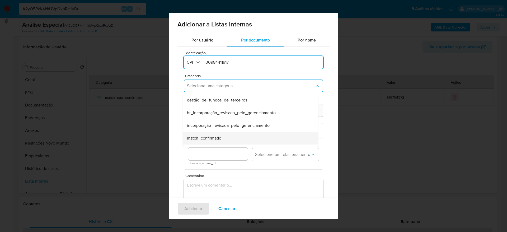
click at [233, 138] on div "match_confirmado" at bounding box center [249, 138] width 124 height 13
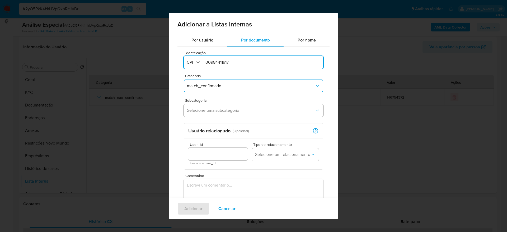
click at [234, 109] on span "Selecione uma subcategoria" at bounding box center [251, 110] width 128 height 5
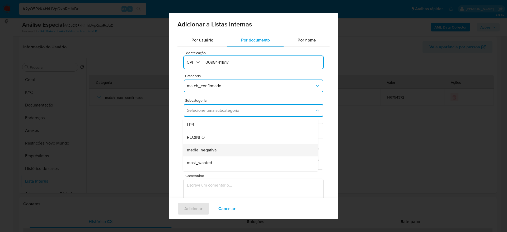
click at [233, 154] on div "media_negativa" at bounding box center [249, 150] width 124 height 13
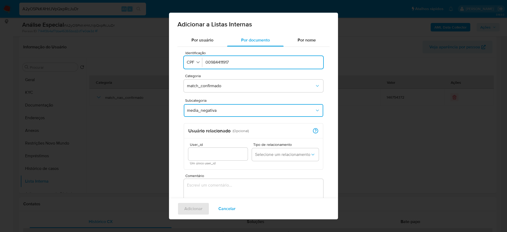
click at [223, 185] on textarea "Comentário" at bounding box center [253, 204] width 139 height 51
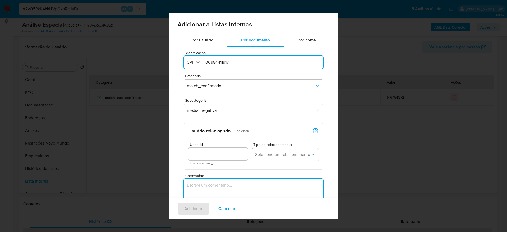
paste textarea "[URL][DOMAIN_NAME][PERSON_NAME]"
type textarea "[URL][DOMAIN_NAME][PERSON_NAME]"
click at [200, 208] on span "Adicionar" at bounding box center [193, 209] width 18 height 12
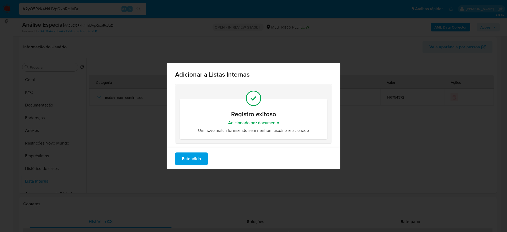
click at [203, 163] on button "Entendido" at bounding box center [191, 158] width 33 height 13
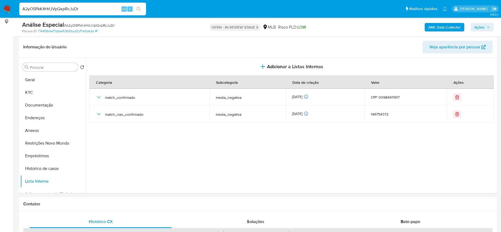
click at [75, 10] on input "A2yO5PkK4HrIJVpQxpRcJuDr" at bounding box center [82, 9] width 127 height 7
paste input "yJ3lOnf9hVV1lkH3EQXf72dl"
type input "yJ3lOnf9hVV1lkH3EQXf72dl"
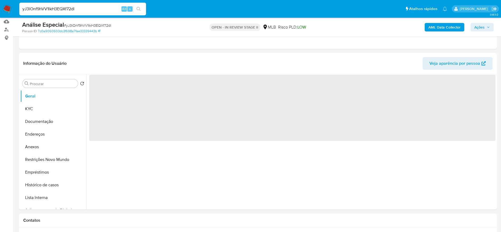
scroll to position [79, 0]
select select "10"
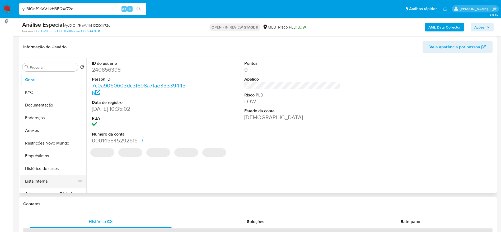
click at [43, 183] on button "Lista Interna" at bounding box center [51, 181] width 62 height 13
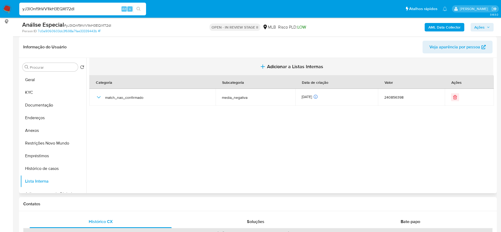
click at [282, 64] on span "Adicionar a Listas Internas" at bounding box center [295, 67] width 56 height 6
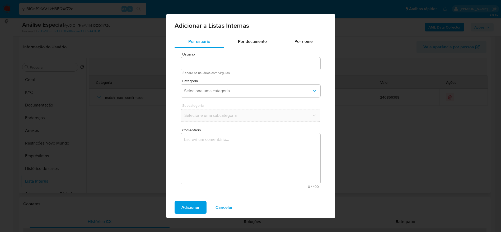
type input "240856398"
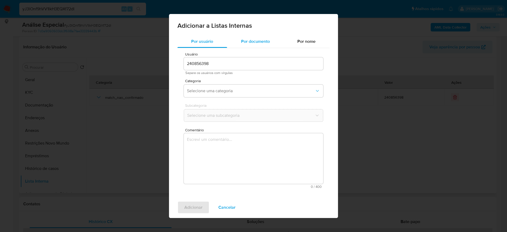
click at [263, 39] on span "Por documento" at bounding box center [255, 41] width 29 height 6
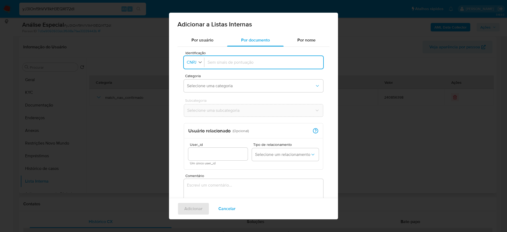
click at [191, 60] on span "CNPJ" at bounding box center [191, 62] width 11 height 5
click at [196, 92] on button "Selecione uma categoria" at bounding box center [253, 85] width 139 height 13
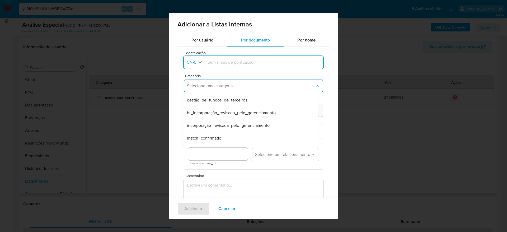
click at [202, 60] on icon "button" at bounding box center [200, 62] width 5 height 5
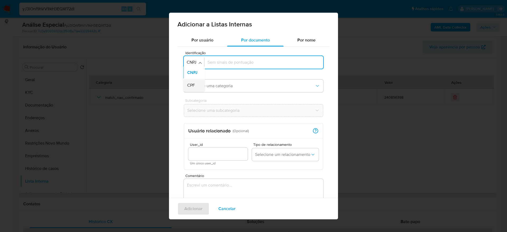
click at [195, 84] on span "CPF" at bounding box center [191, 85] width 8 height 5
click at [234, 62] on input "Identificação" at bounding box center [262, 62] width 115 height 6
type input "04359806370"
click at [222, 88] on span "Selecione uma categoria" at bounding box center [251, 85] width 128 height 5
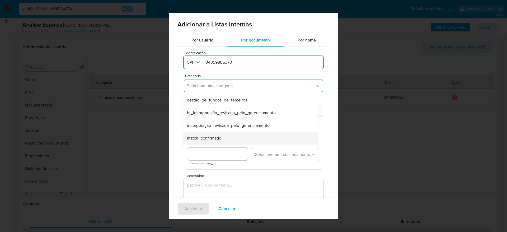
click at [226, 135] on div "match_confirmado" at bounding box center [249, 138] width 124 height 13
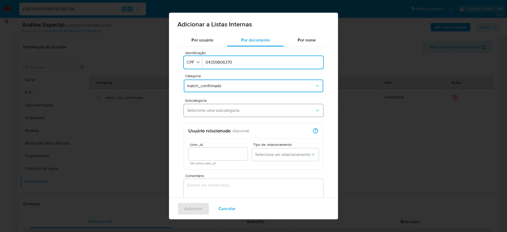
click at [228, 115] on button "Selecione uma subcategoria" at bounding box center [253, 110] width 139 height 13
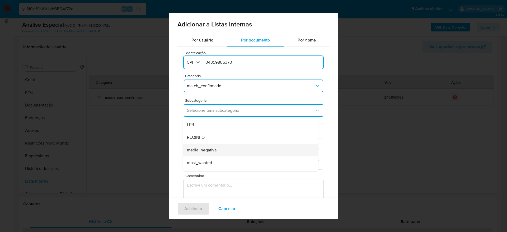
click at [223, 152] on div "media_negativa" at bounding box center [249, 150] width 124 height 13
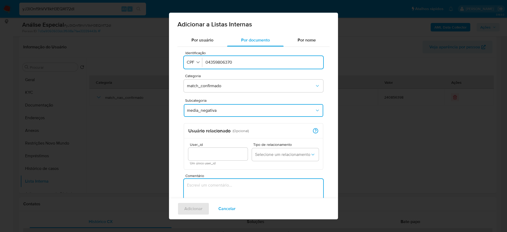
click at [218, 182] on textarea "Comentário" at bounding box center [253, 204] width 139 height 51
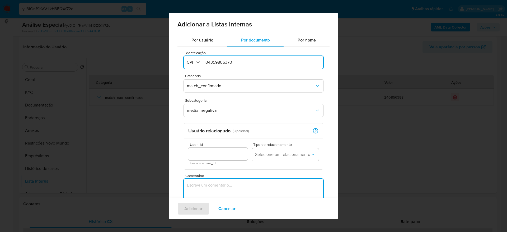
paste textarea "https://portalintegracao.com.br/ex-prefeito-de-santa-rosa-do-piaui-advoga-em-ac…"
type textarea "https://portalintegracao.com.br/ex-prefeito-de-santa-rosa-do-piaui-advoga-em-ac…"
click at [194, 214] on span "Adicionar" at bounding box center [193, 209] width 18 height 12
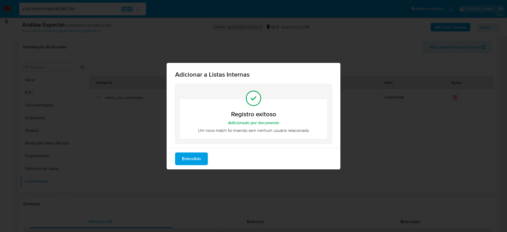
click at [198, 158] on span "Entendido" at bounding box center [191, 159] width 19 height 12
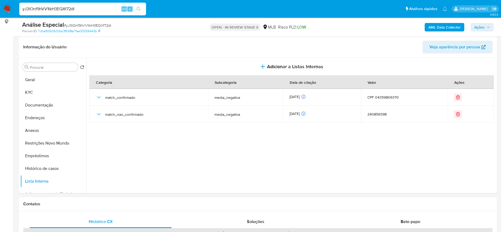
click at [79, 10] on input "yJ3lOnf9hVV1lkH3EQXf72dl" at bounding box center [82, 9] width 127 height 7
paste input "kb59BHOTIq502UFidhzwTcwh"
type input "kb59BHOTIq502UFidhzwTcwh"
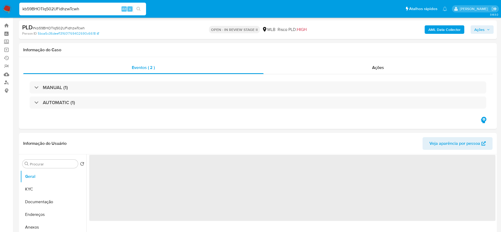
select select "10"
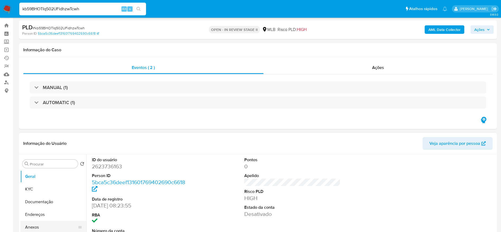
scroll to position [40, 0]
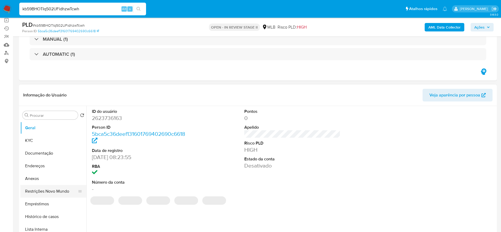
click at [36, 192] on button "Restrições Novo Mundo" at bounding box center [51, 191] width 62 height 13
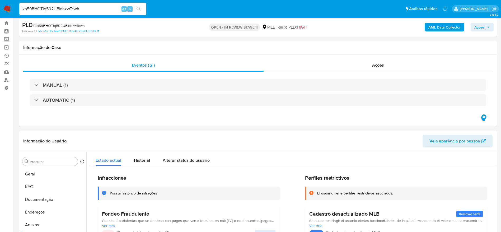
scroll to position [0, 0]
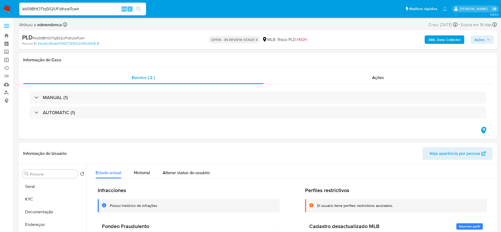
click at [8, 61] on link "Operações em massa" at bounding box center [31, 60] width 63 height 8
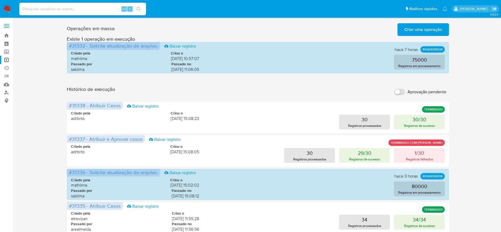
click at [412, 32] on span "Criar uma operação" at bounding box center [423, 30] width 38 height 12
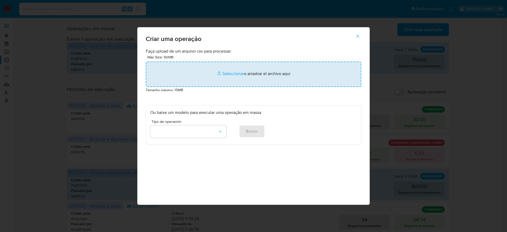
click at [249, 65] on input "file" at bounding box center [253, 74] width 215 height 25
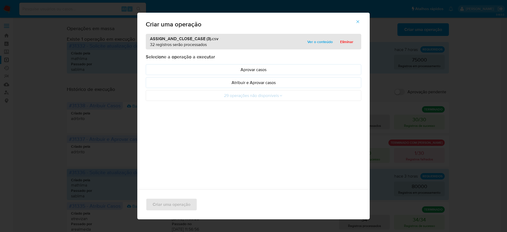
click at [317, 40] on span "Ver o conteúdo" at bounding box center [319, 41] width 25 height 7
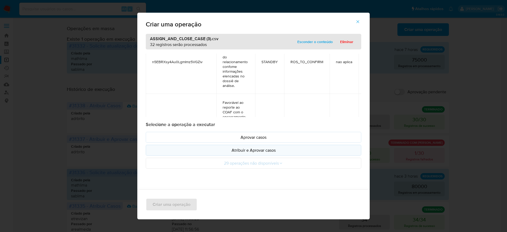
scroll to position [436, 0]
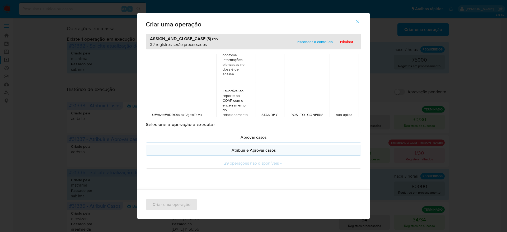
click at [256, 148] on p "Atribuir e Aprovar casos" at bounding box center [253, 150] width 206 height 6
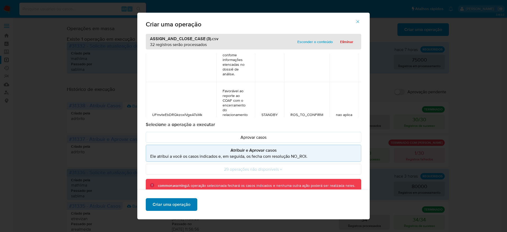
click at [179, 207] on span "Criar uma operação" at bounding box center [172, 205] width 38 height 12
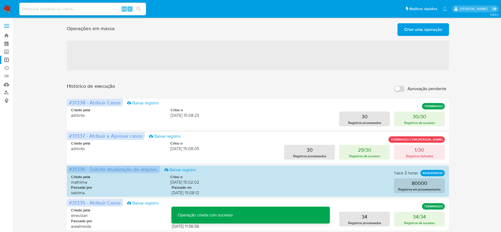
click at [423, 27] on span "Criar uma operação" at bounding box center [423, 30] width 38 height 12
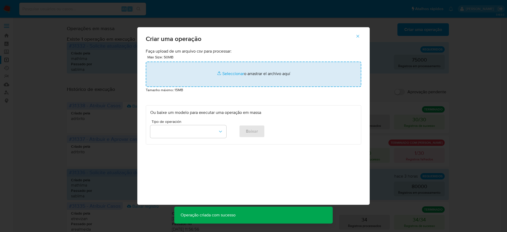
click at [222, 68] on input "file" at bounding box center [253, 74] width 215 height 25
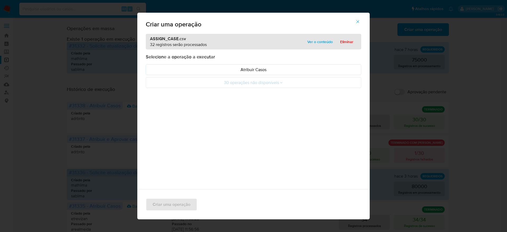
click at [325, 42] on span "Ver o conteúdo" at bounding box center [319, 41] width 25 height 7
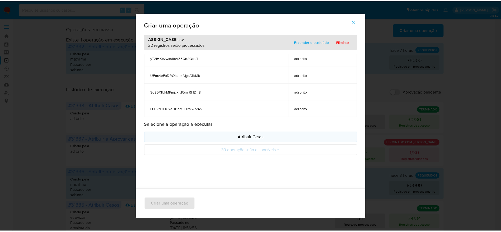
scroll to position [317, 0]
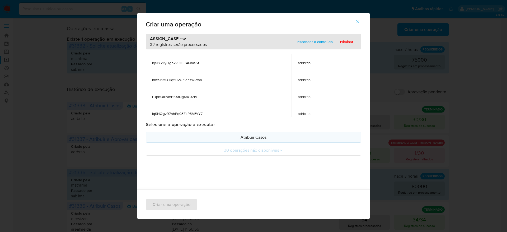
click at [264, 136] on p "Atribuir Casos" at bounding box center [253, 137] width 206 height 6
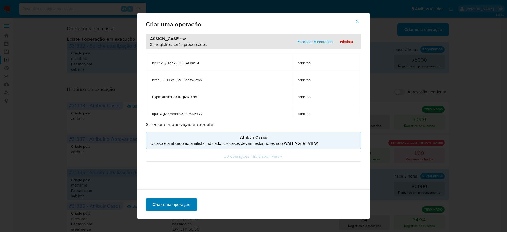
click at [177, 207] on span "Criar uma operação" at bounding box center [172, 205] width 38 height 12
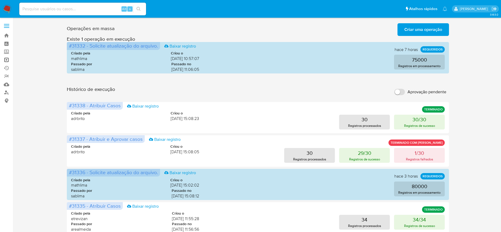
click at [6, 59] on link "Operações em massa" at bounding box center [31, 60] width 63 height 8
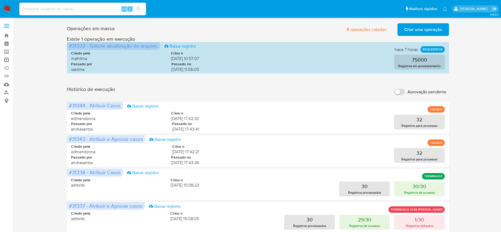
click at [9, 58] on link "Operações em massa" at bounding box center [31, 60] width 63 height 8
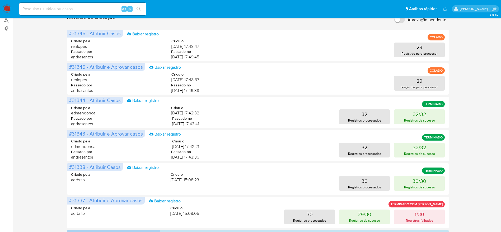
scroll to position [79, 0]
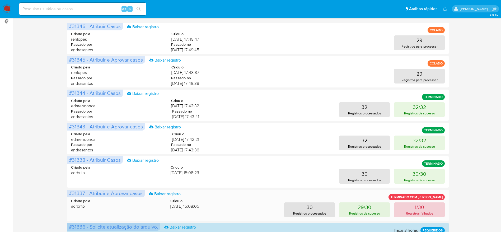
click at [415, 215] on p "Registros falhados" at bounding box center [419, 213] width 27 height 5
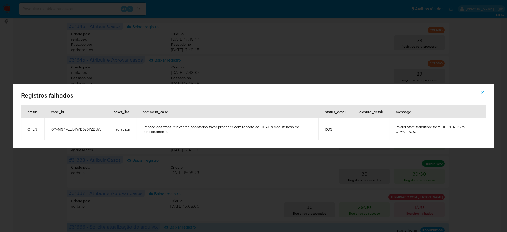
click at [484, 92] on icon "button" at bounding box center [482, 92] width 5 height 5
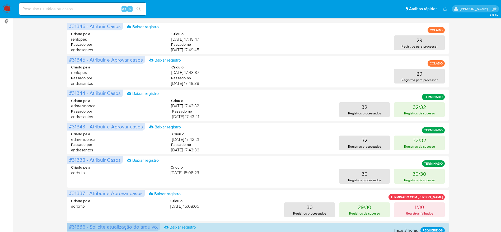
click at [24, 122] on div "Operações em massa 5 operações coladas Criar uma operação Só pode haver no máxi…" at bounding box center [258, 156] width 478 height 429
click at [57, 188] on div "Operações em massa 5 operações coladas Criar uma operação Só pode haver no máxi…" at bounding box center [258, 156] width 478 height 429
click at [460, 110] on div "Operações em massa 5 operações coladas Criar uma operação Só pode haver no máxi…" at bounding box center [258, 156] width 478 height 429
click at [6, 8] on img at bounding box center [7, 8] width 9 height 9
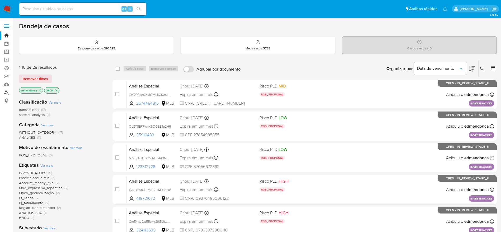
click at [6, 92] on link "Localizador de pessoas" at bounding box center [31, 92] width 63 height 8
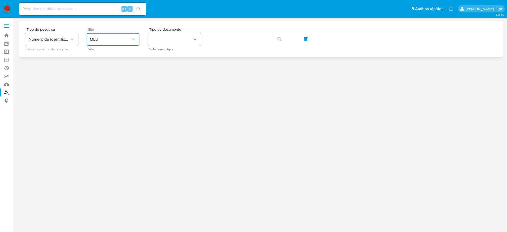
click at [122, 40] on span "MLU" at bounding box center [110, 39] width 41 height 5
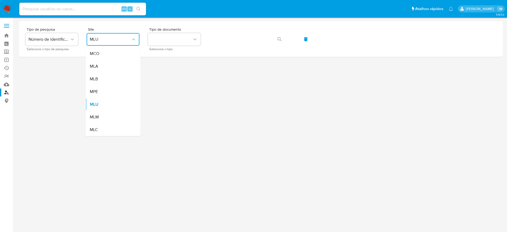
click at [122, 80] on div "MLB" at bounding box center [111, 79] width 43 height 13
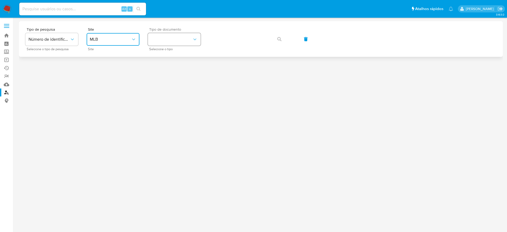
click at [177, 34] on button "identificationType" at bounding box center [174, 39] width 53 height 13
click at [175, 74] on div "CPF CPF" at bounding box center [172, 74] width 43 height 18
click at [279, 37] on icon "button" at bounding box center [279, 39] width 4 height 4
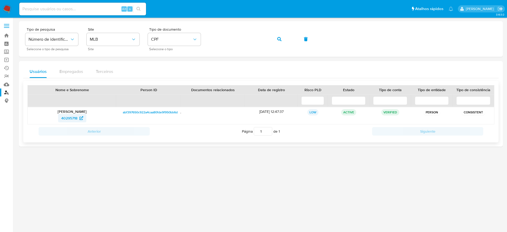
click at [67, 117] on span "40295718" at bounding box center [69, 118] width 16 height 8
click at [283, 39] on button "button" at bounding box center [279, 39] width 18 height 13
click at [66, 119] on span "265786972" at bounding box center [69, 118] width 18 height 8
click at [278, 39] on icon "button" at bounding box center [279, 39] width 4 height 4
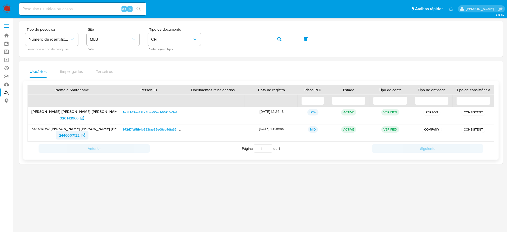
click at [72, 131] on span "2446007122" at bounding box center [69, 135] width 21 height 8
click at [6, 61] on link "Operações em massa" at bounding box center [31, 60] width 63 height 8
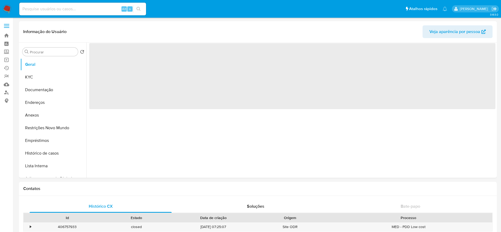
select select "10"
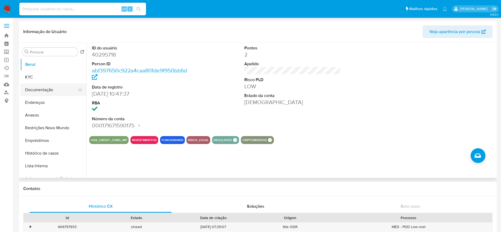
click at [34, 88] on button "Documentação" at bounding box center [51, 89] width 62 height 13
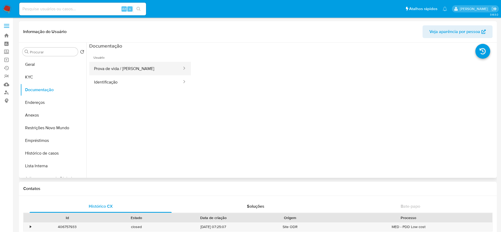
click at [139, 63] on button "Prova de vida / Selfie" at bounding box center [135, 68] width 93 height 13
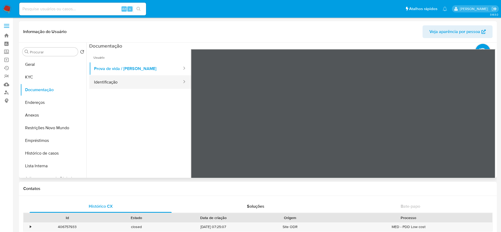
click at [110, 81] on button "Identificação" at bounding box center [135, 81] width 93 height 13
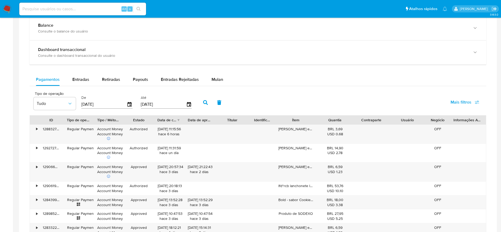
scroll to position [277, 0]
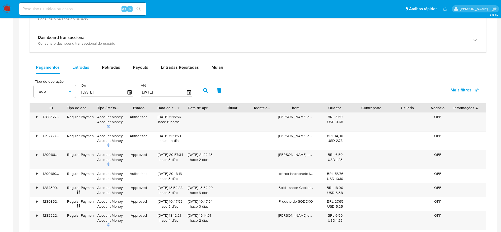
click at [78, 69] on span "Entradas" at bounding box center [80, 67] width 17 height 6
select select "10"
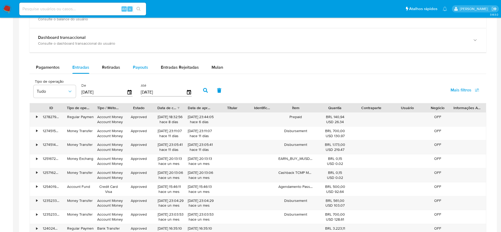
click at [135, 70] on span "Payouts" at bounding box center [140, 67] width 15 height 6
select select "10"
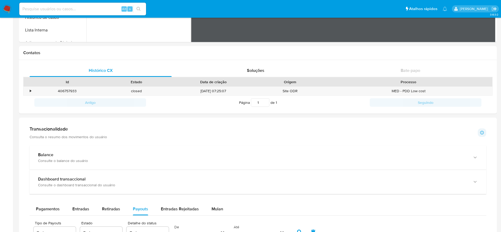
scroll to position [17, 0]
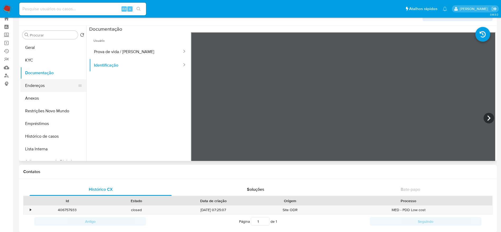
click at [42, 86] on button "Endereços" at bounding box center [51, 85] width 62 height 13
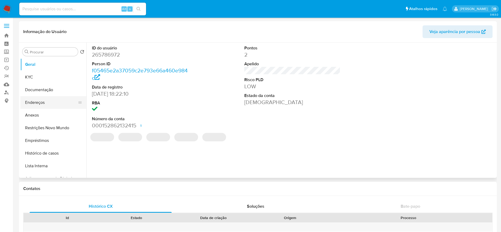
select select "10"
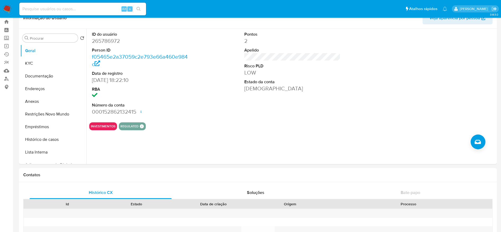
scroll to position [4, 0]
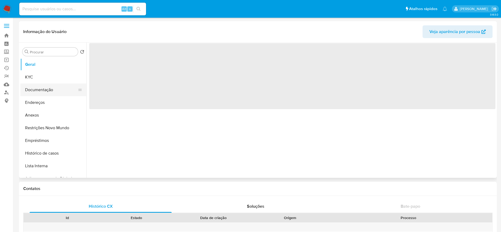
click at [47, 88] on button "Documentação" at bounding box center [51, 89] width 62 height 13
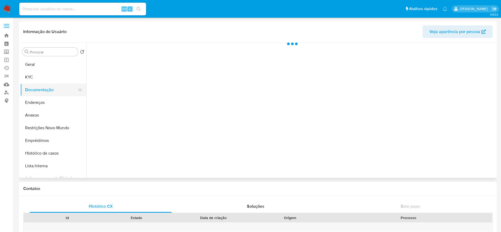
select select "10"
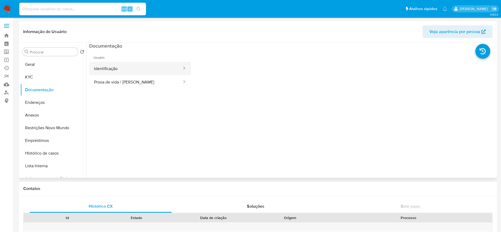
click at [110, 69] on button "Identificação" at bounding box center [135, 68] width 93 height 13
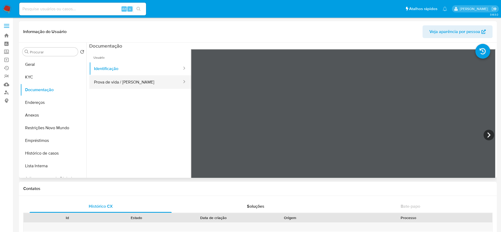
click at [122, 80] on button "Prova de vida / [PERSON_NAME]" at bounding box center [135, 81] width 93 height 13
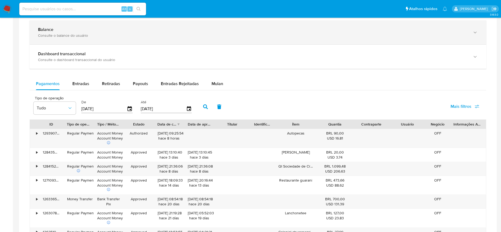
scroll to position [238, 0]
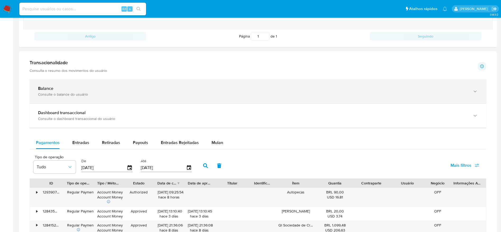
click at [110, 81] on div "Balance Consulte o balance do usuário" at bounding box center [258, 91] width 457 height 24
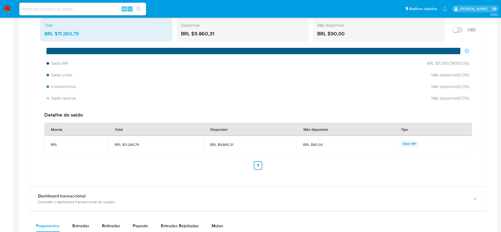
scroll to position [356, 0]
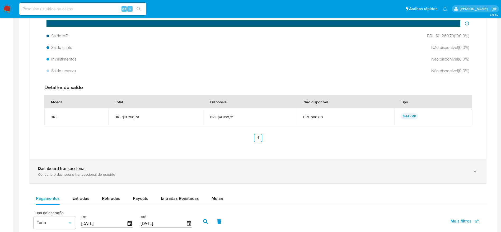
click at [64, 176] on div "Consulte o dashboard transaccional do usuário" at bounding box center [252, 174] width 429 height 5
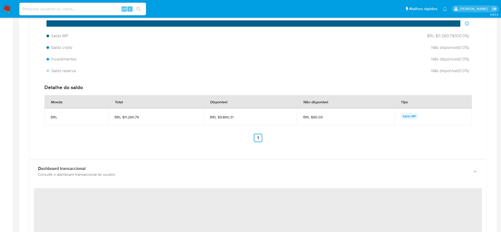
scroll to position [436, 0]
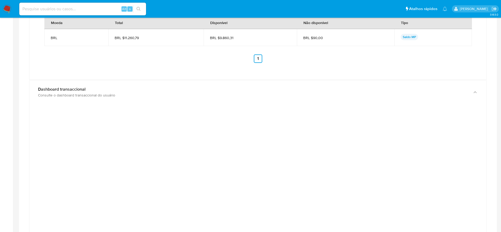
click at [345, 64] on div "Detalhe do saldo Moeda Total Disponível Não disponível Tipo BRL BRL $11.260,79 …" at bounding box center [257, 34] width 435 height 67
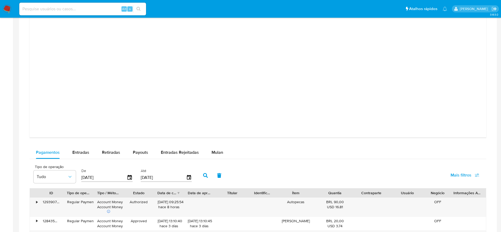
scroll to position [713, 0]
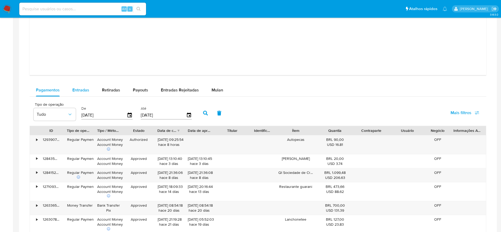
click at [79, 90] on span "Entradas" at bounding box center [80, 90] width 17 height 6
select select "10"
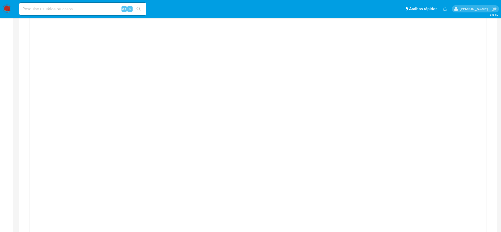
scroll to position [515, 0]
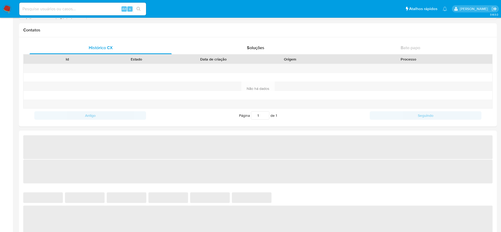
select select "10"
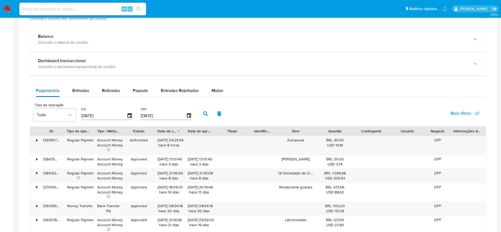
scroll to position [277, 0]
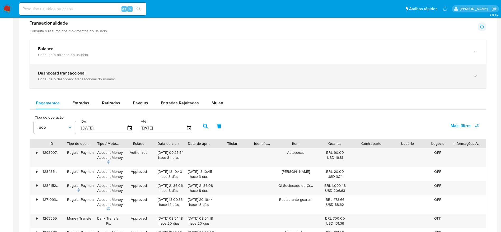
click at [289, 83] on div "Dashboard transaccional Consulte o dashboard transaccional do usuário" at bounding box center [258, 76] width 457 height 24
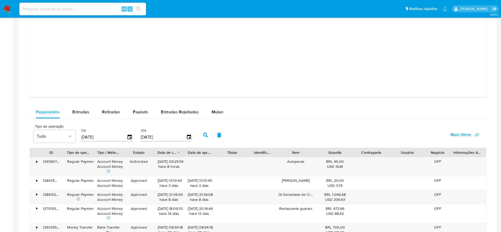
scroll to position [554, 0]
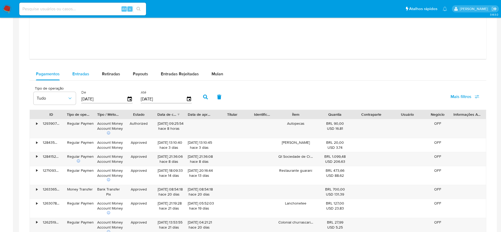
click at [71, 73] on button "Entradas" at bounding box center [81, 74] width 30 height 13
select select "10"
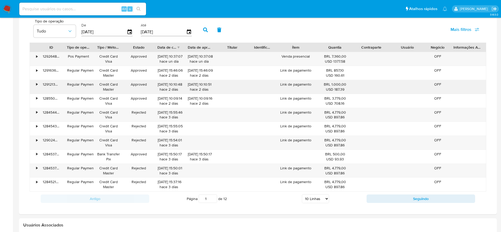
scroll to position [634, 0]
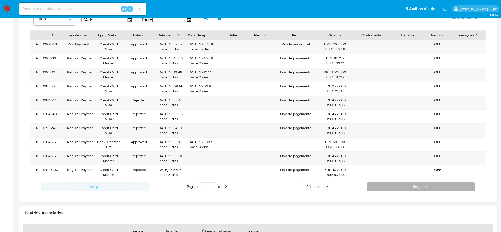
click at [421, 186] on button "Seguindo" at bounding box center [420, 186] width 109 height 8
type input "2"
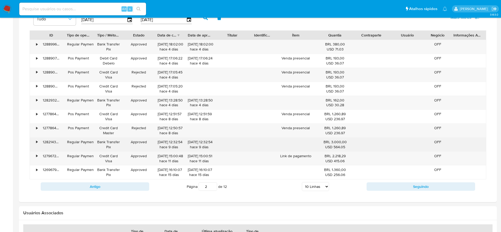
click at [32, 142] on div "•" at bounding box center [34, 145] width 9 height 14
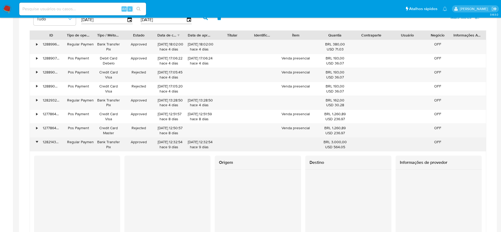
click at [32, 142] on div "•" at bounding box center [34, 145] width 9 height 14
